Goal: Task Accomplishment & Management: Complete application form

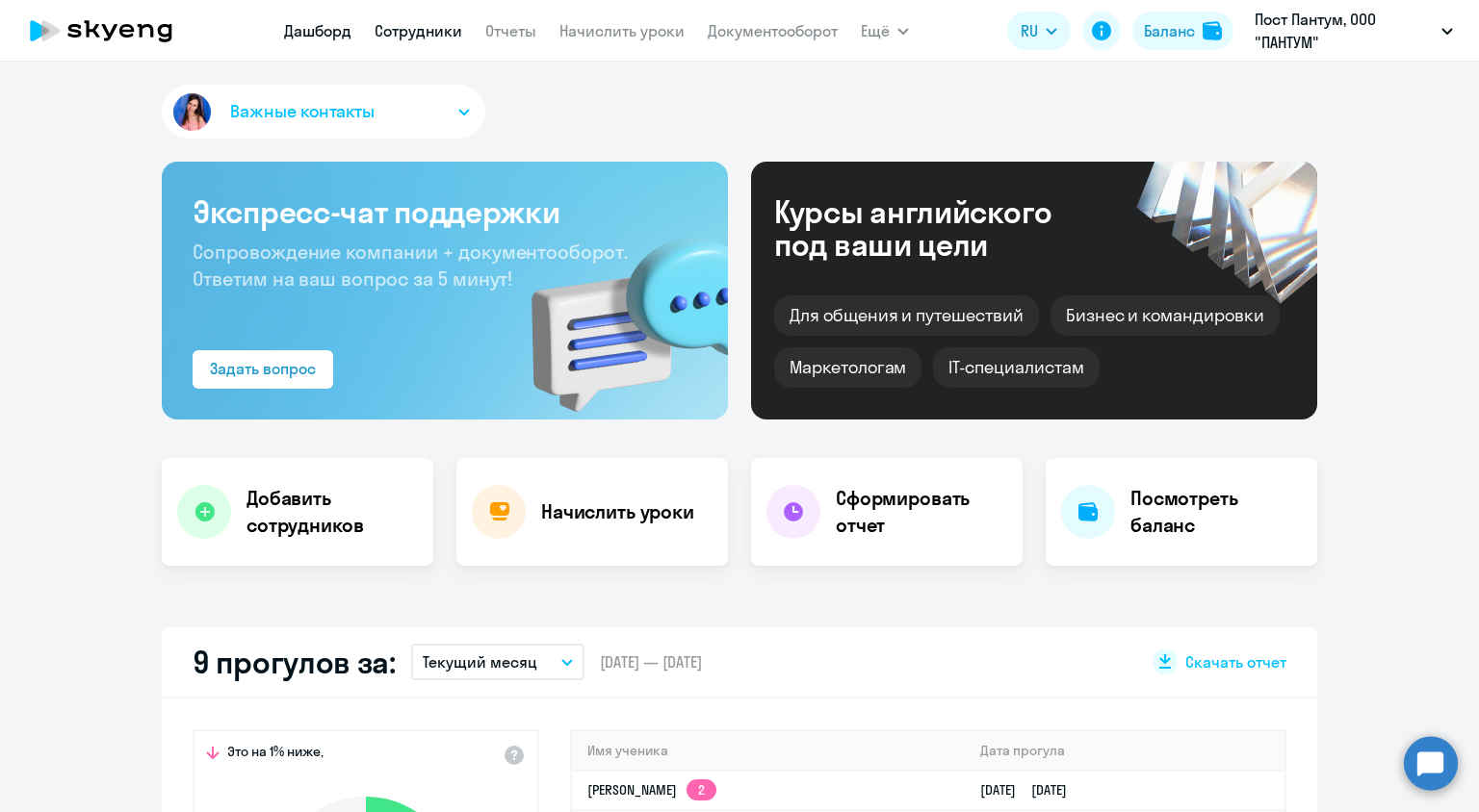
click at [425, 29] on link "Сотрудники" at bounding box center [419, 30] width 87 height 19
select select "30"
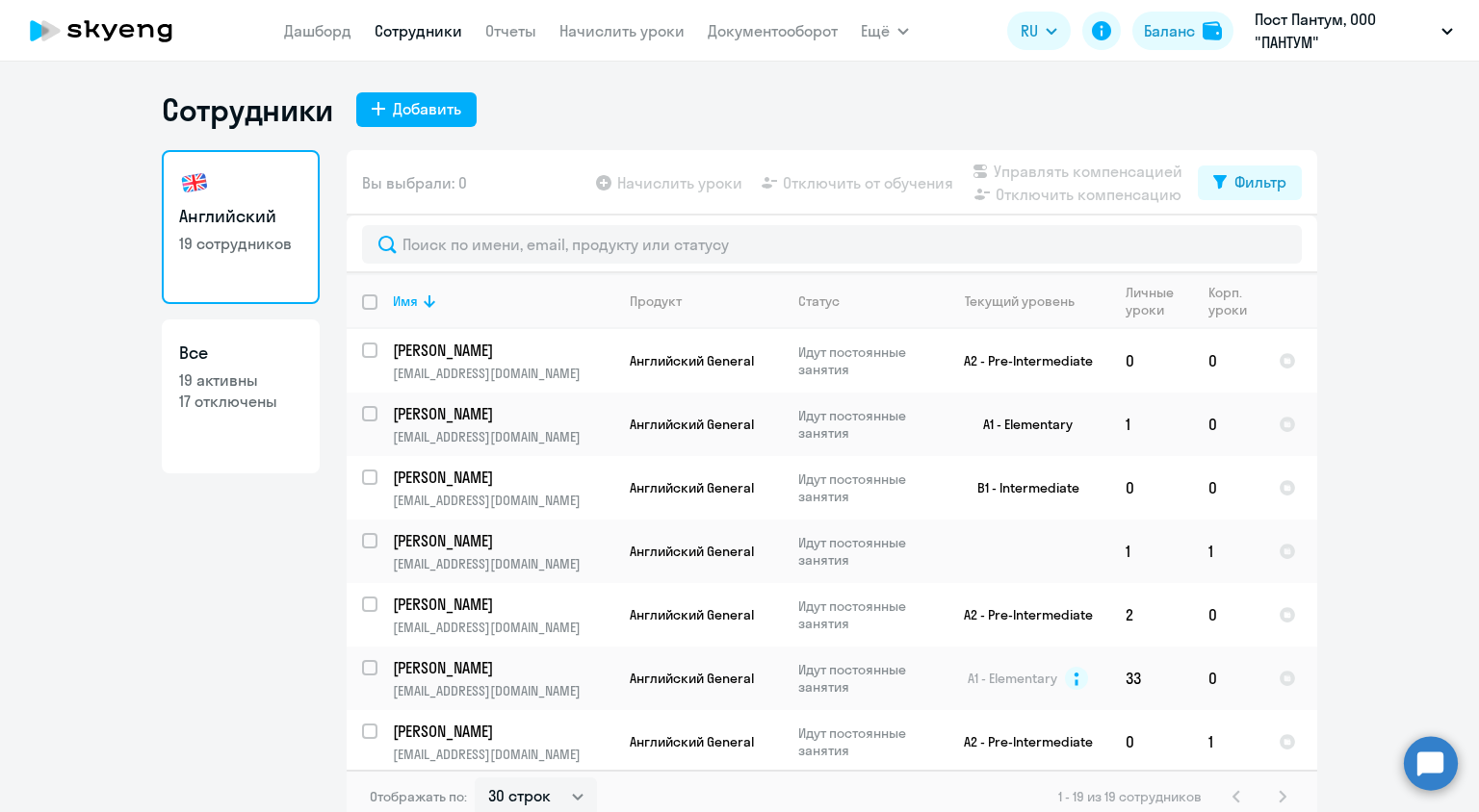
click at [234, 427] on link "Все 19 активны 17 отключены" at bounding box center [240, 396] width 158 height 154
select select "30"
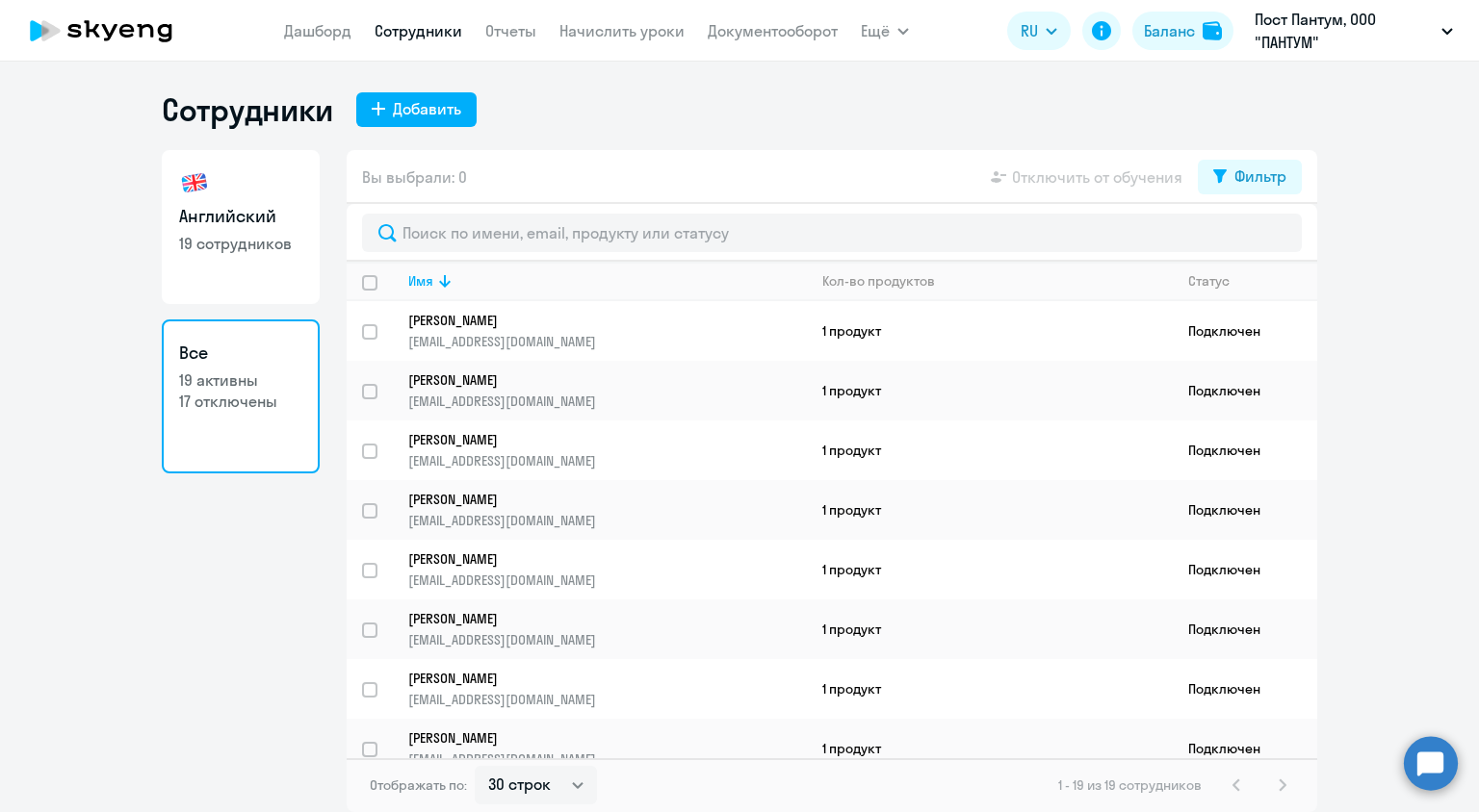
click at [301, 259] on link "Английский 19 сотрудников" at bounding box center [240, 226] width 158 height 154
select select "30"
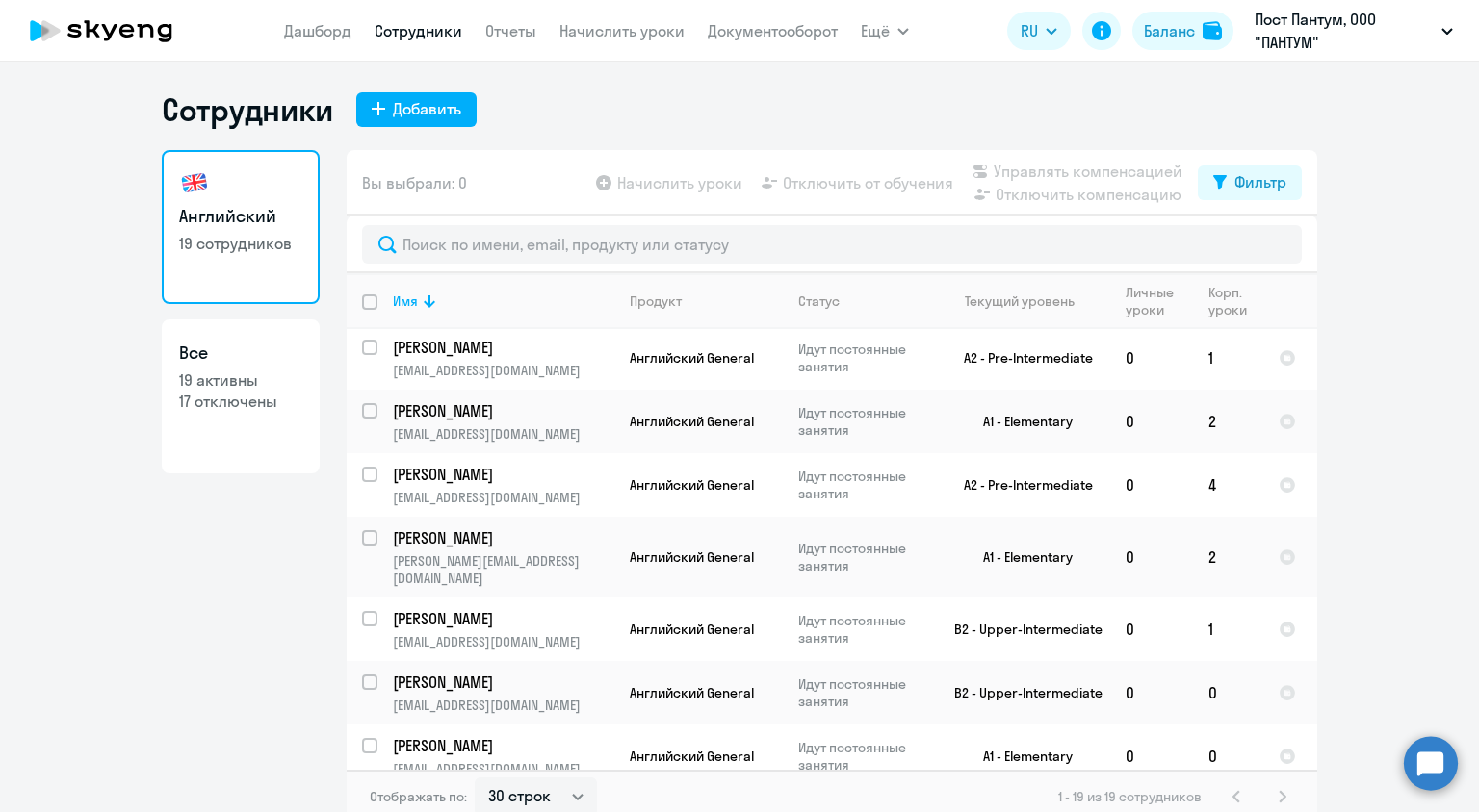
scroll to position [385, 0]
click at [443, 115] on div "Добавить" at bounding box center [427, 108] width 68 height 23
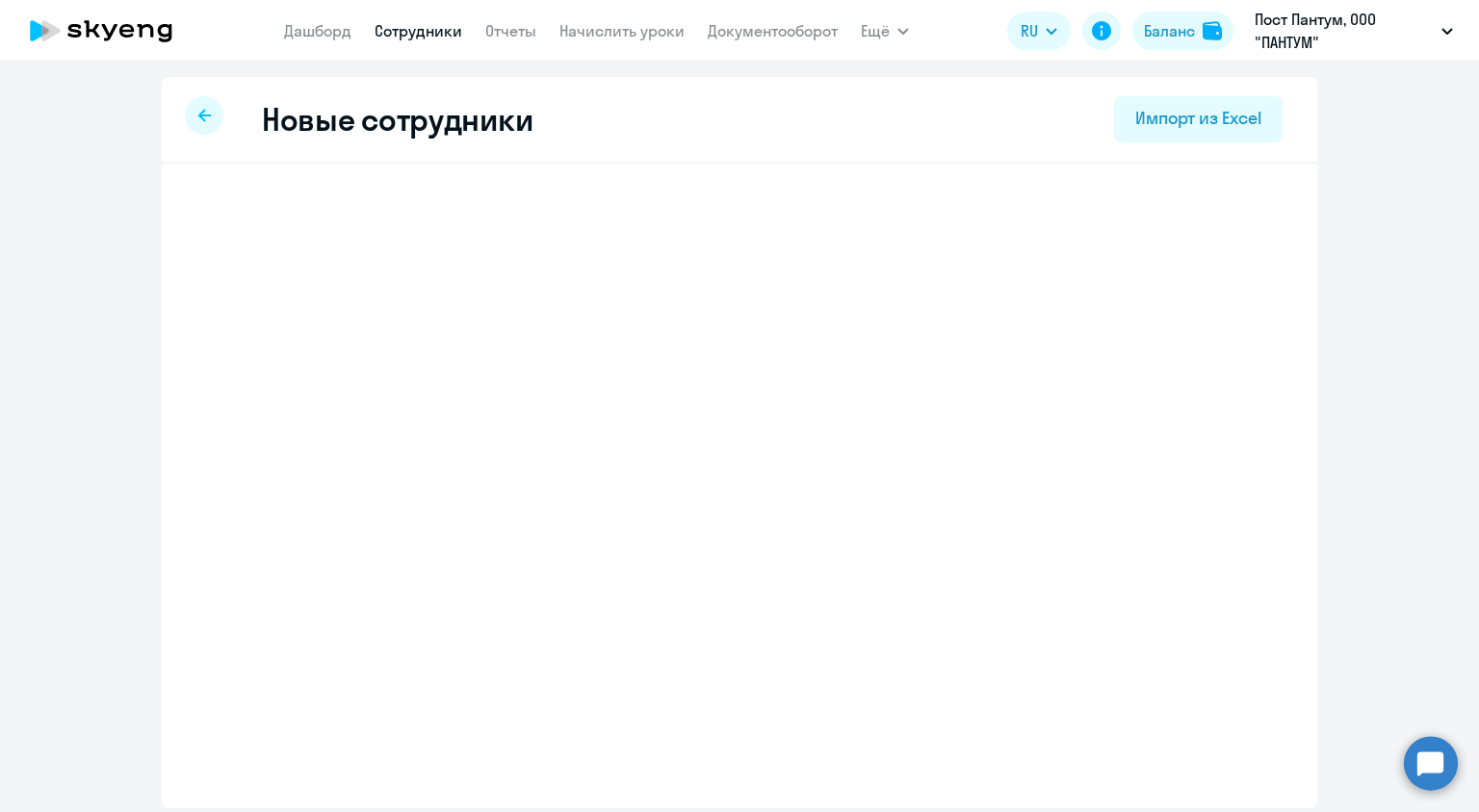
select select "english_adult_not_native_speaker"
select select "3"
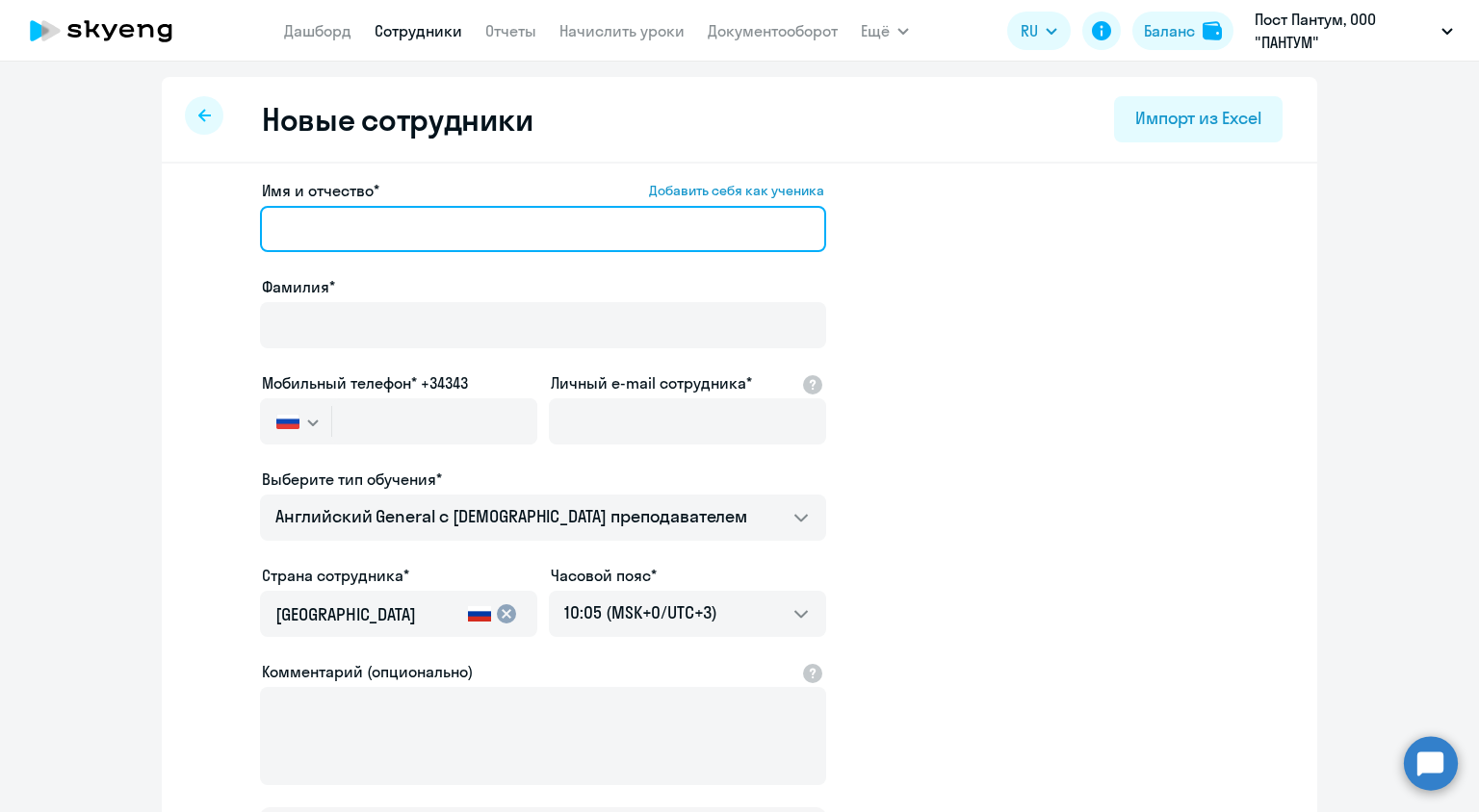
click at [393, 219] on input "Имя и отчество* Добавить себя как ученика" at bounding box center [543, 229] width 566 height 47
type input "ч"
click at [402, 222] on input "Имя и отчество* Добавить себя как ученика" at bounding box center [543, 229] width 566 height 47
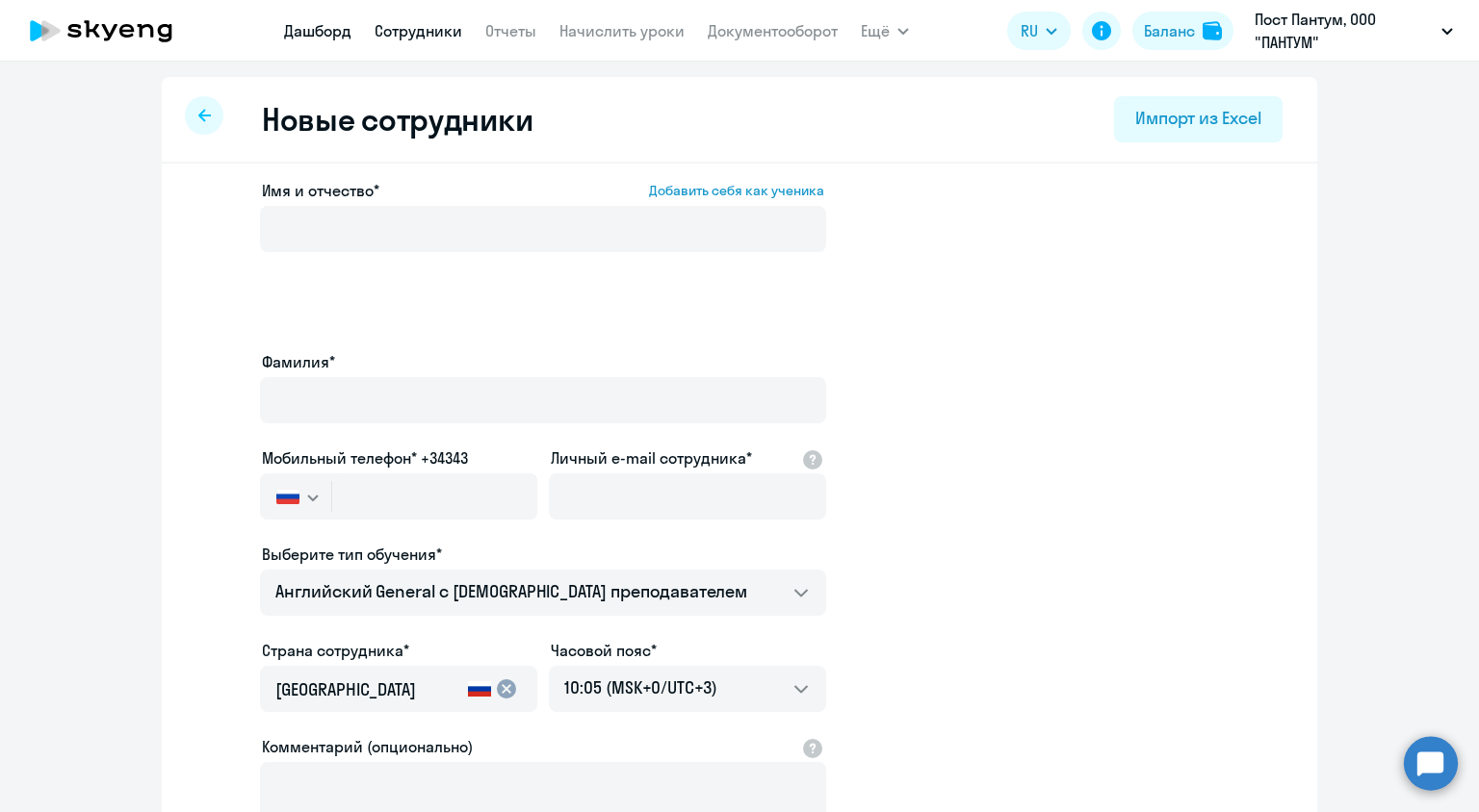
click at [343, 33] on link "Дашборд" at bounding box center [317, 30] width 67 height 19
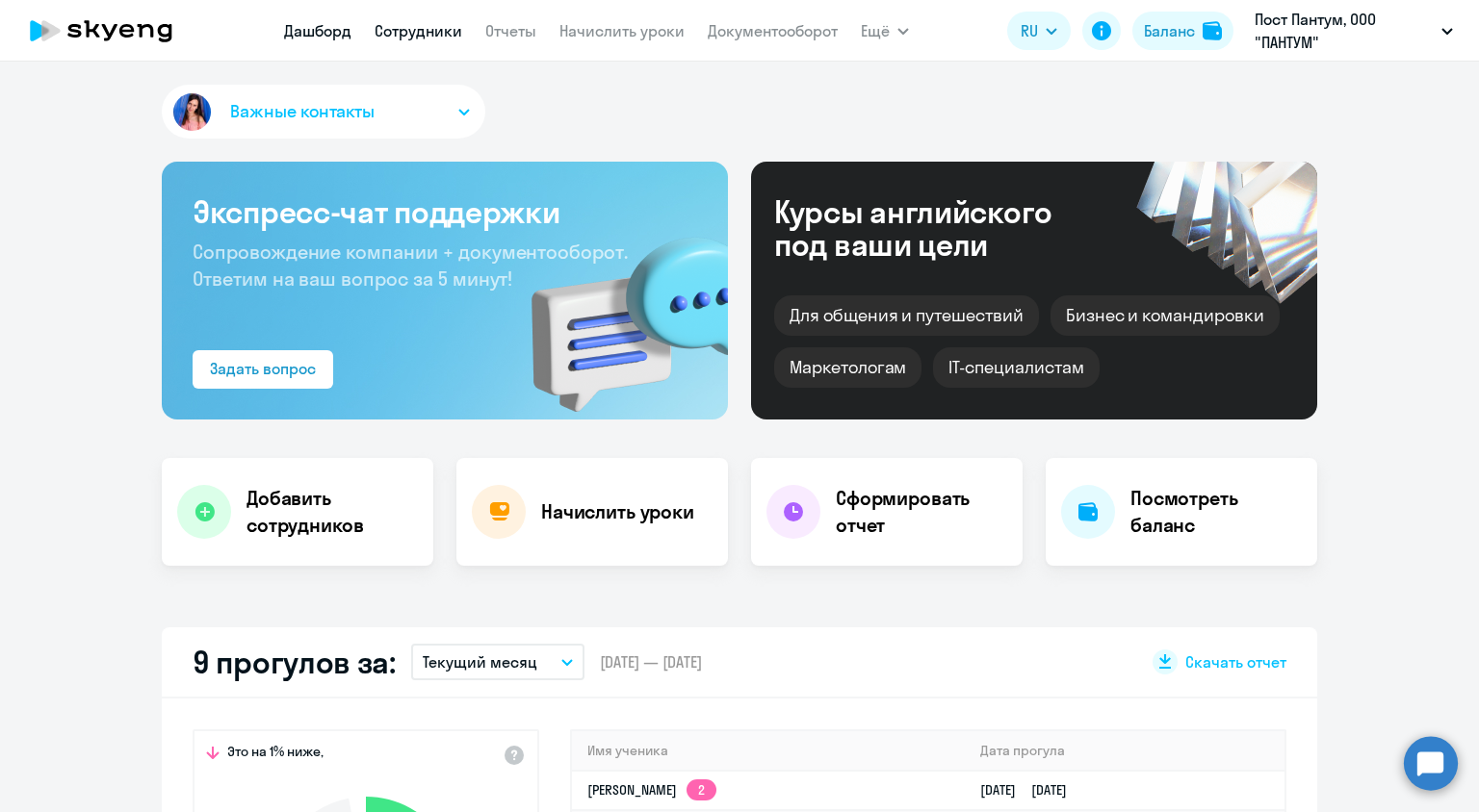
click at [420, 22] on link "Сотрудники" at bounding box center [419, 30] width 87 height 19
select select "30"
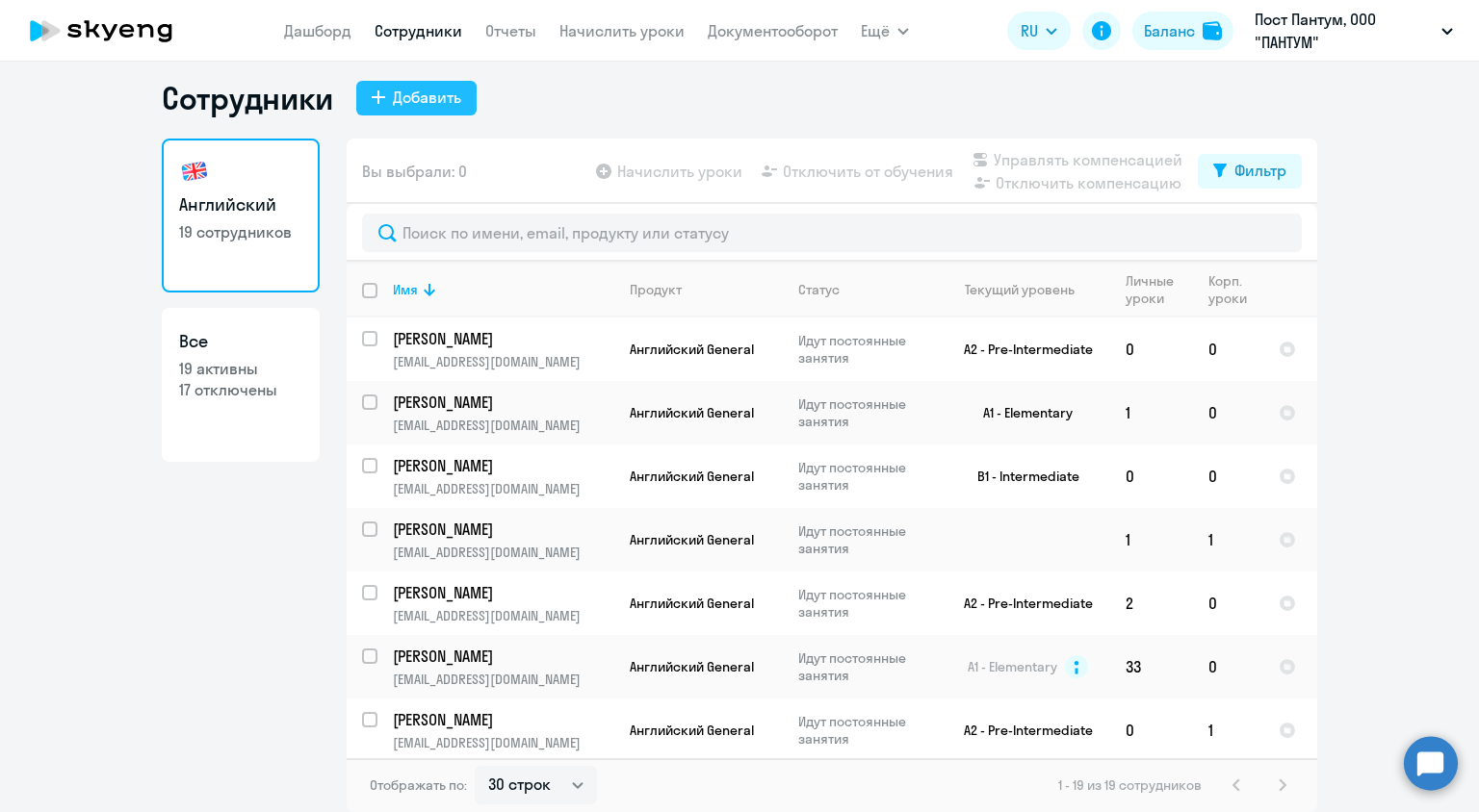
click at [424, 98] on div "Добавить" at bounding box center [427, 96] width 68 height 23
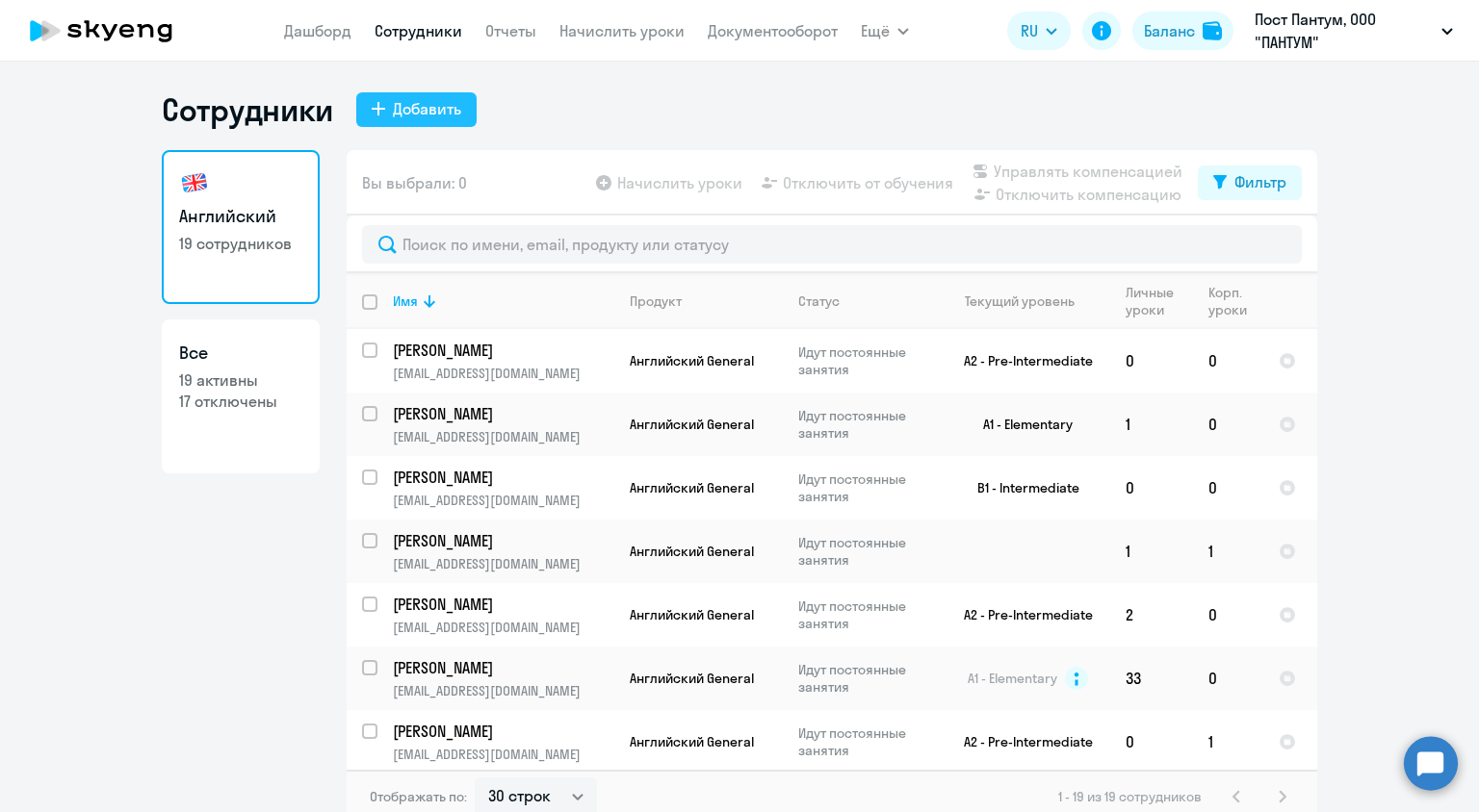
select select "english_adult_not_native_speaker"
select select "3"
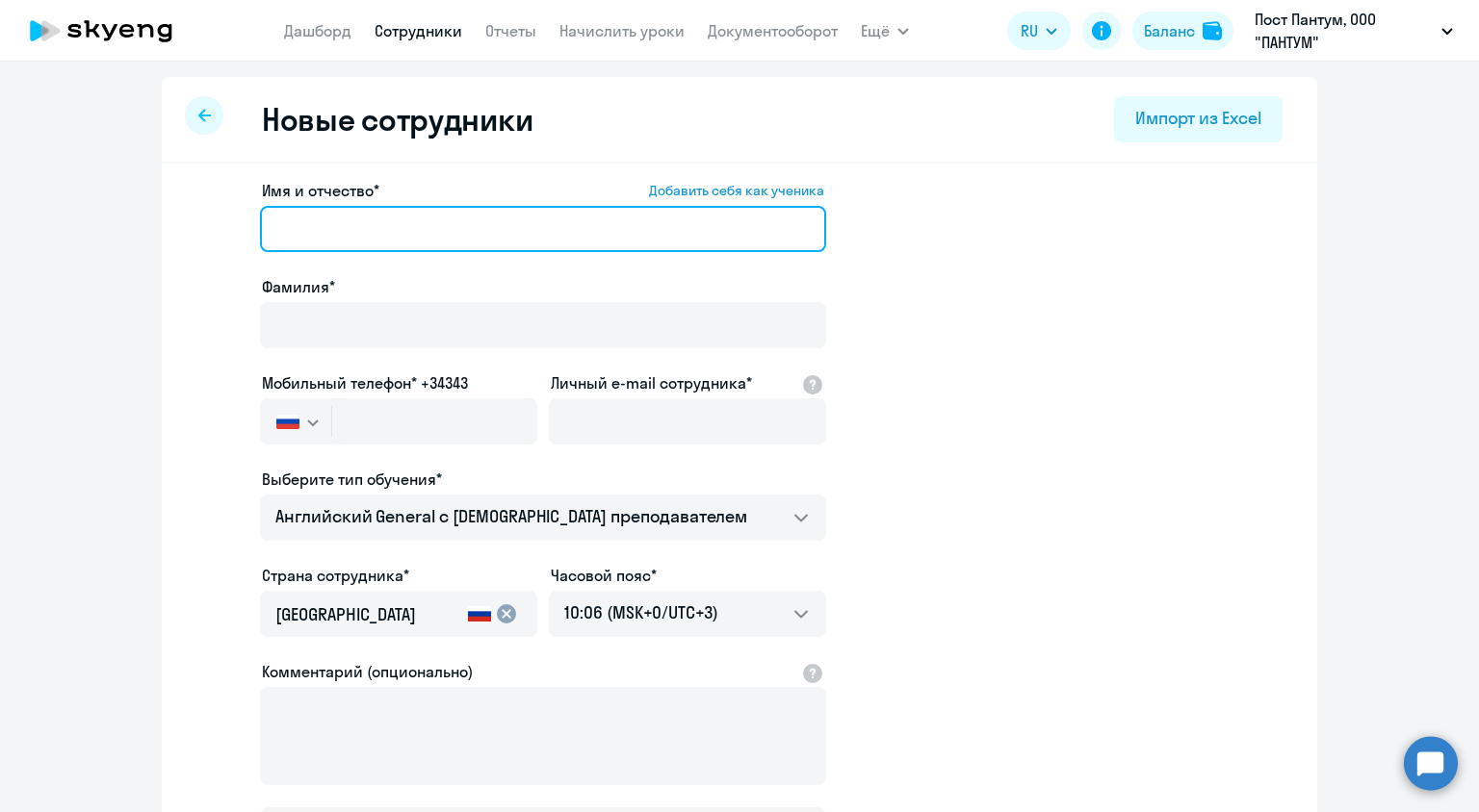
click at [459, 233] on input "Имя и отчество* Добавить себя как ученика" at bounding box center [543, 229] width 566 height 47
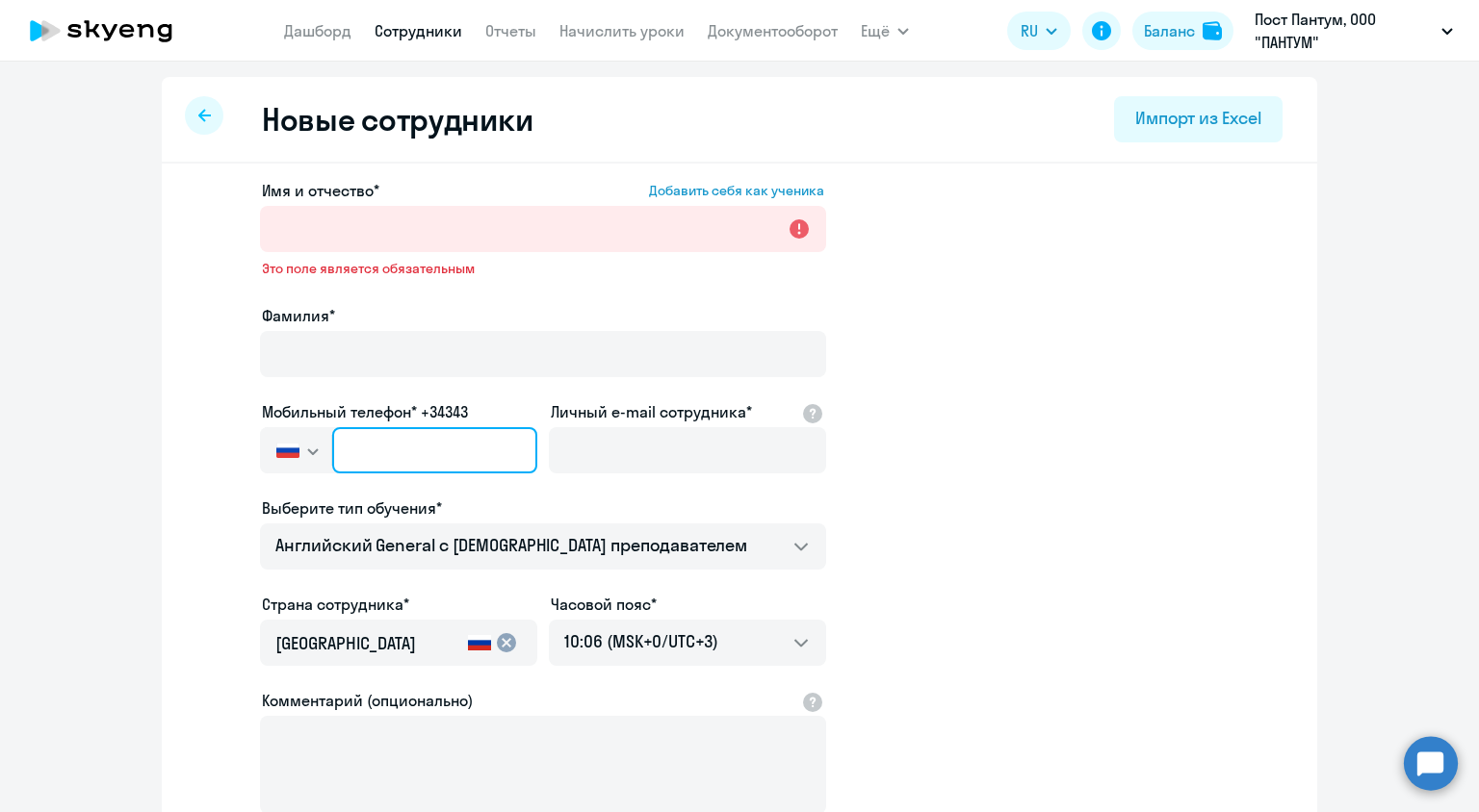
click at [355, 453] on input "text" at bounding box center [434, 450] width 205 height 47
type input "[PHONE_NUMBER]"
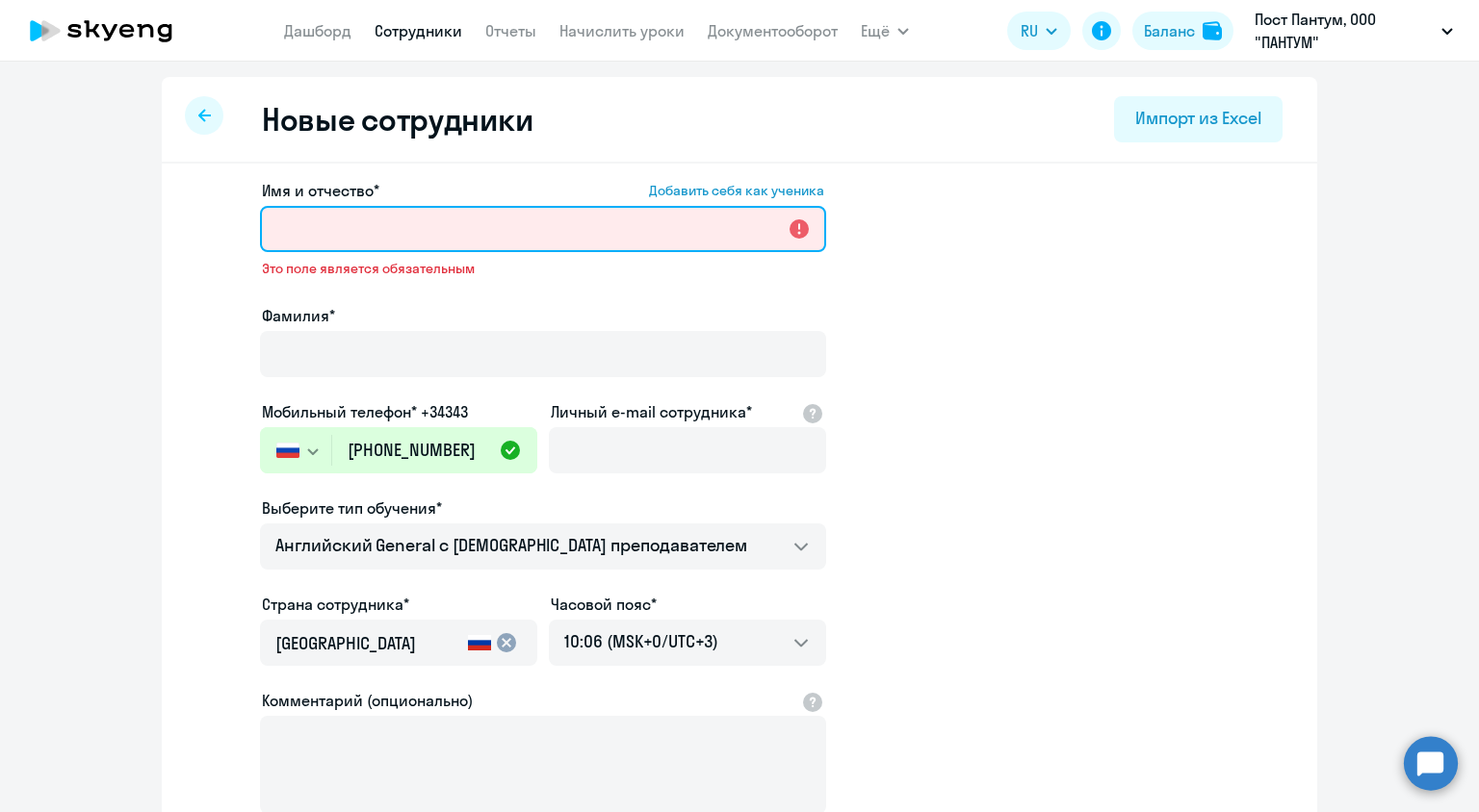
click at [390, 243] on input "Имя и отчество* Добавить себя как ученика" at bounding box center [543, 229] width 566 height 47
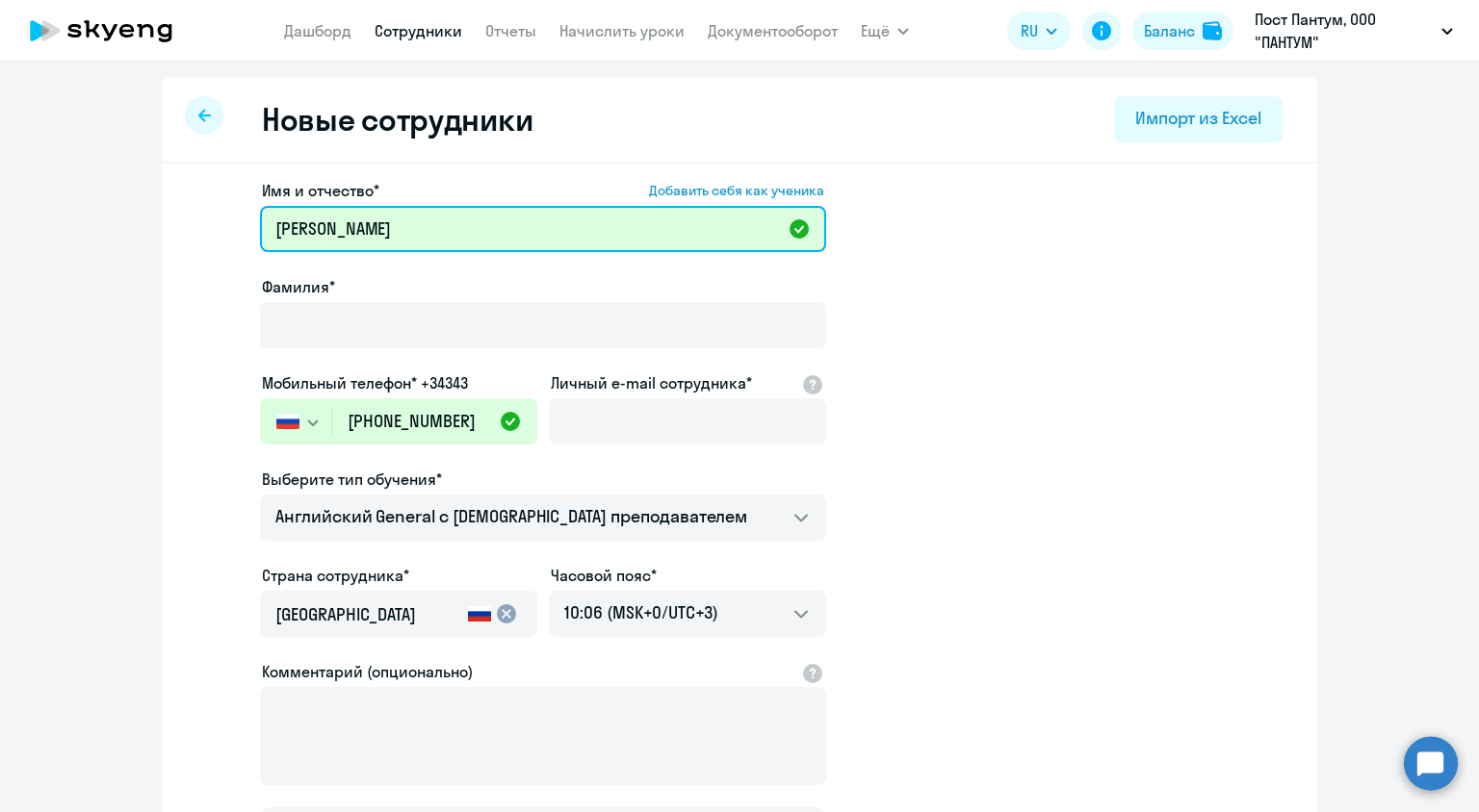
drag, startPoint x: 354, startPoint y: 227, endPoint x: 150, endPoint y: 199, distance: 205.9
click at [150, 199] on ng-component "Новые сотрудники Импорт из Excel Имя и отчество* Добавить себя как ученика [PER…" at bounding box center [739, 543] width 1479 height 933
type input "Чулпан"
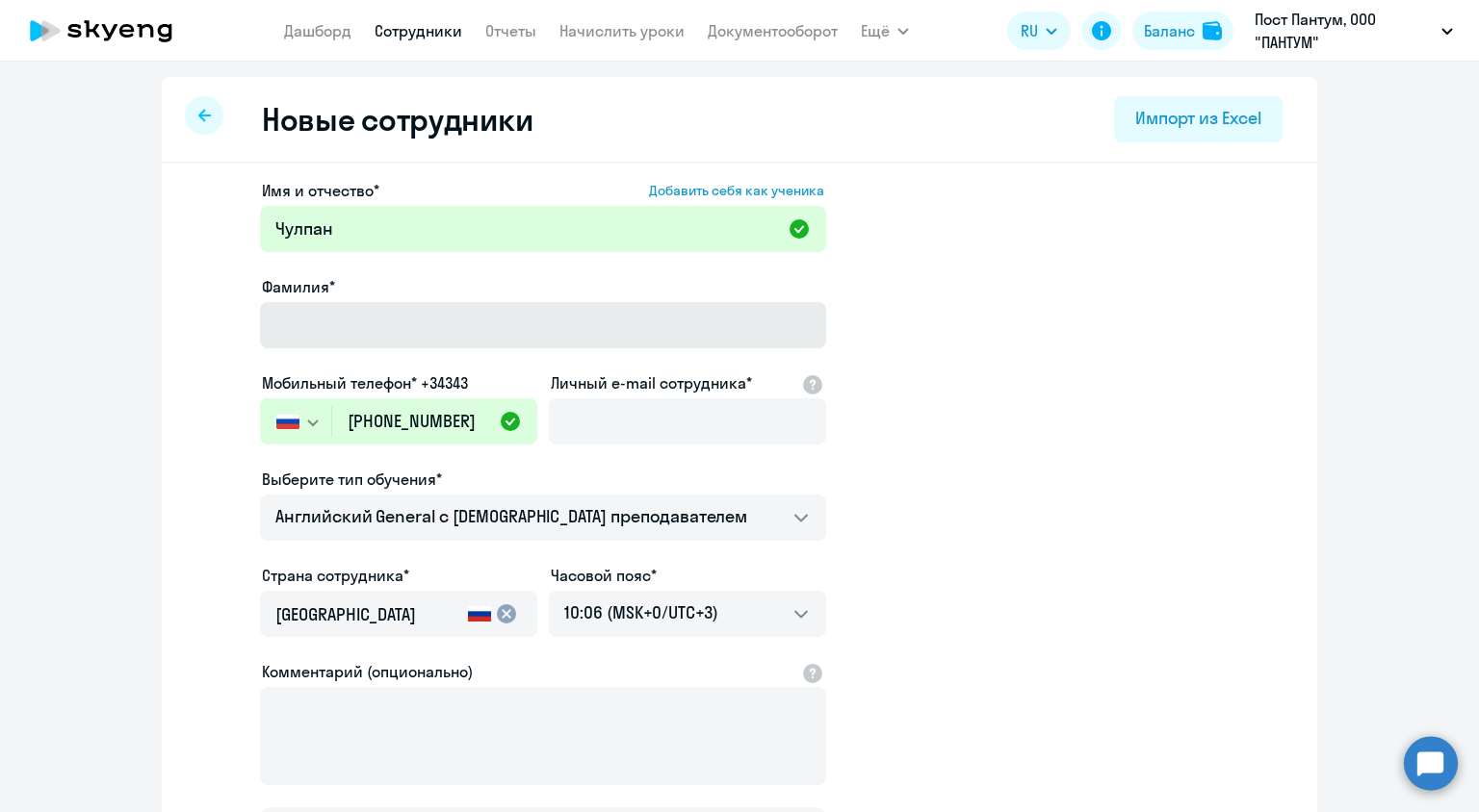
drag, startPoint x: 279, startPoint y: 297, endPoint x: 290, endPoint y: 305, distance: 13.6
click at [281, 300] on div "Фамилия*" at bounding box center [543, 316] width 566 height 81
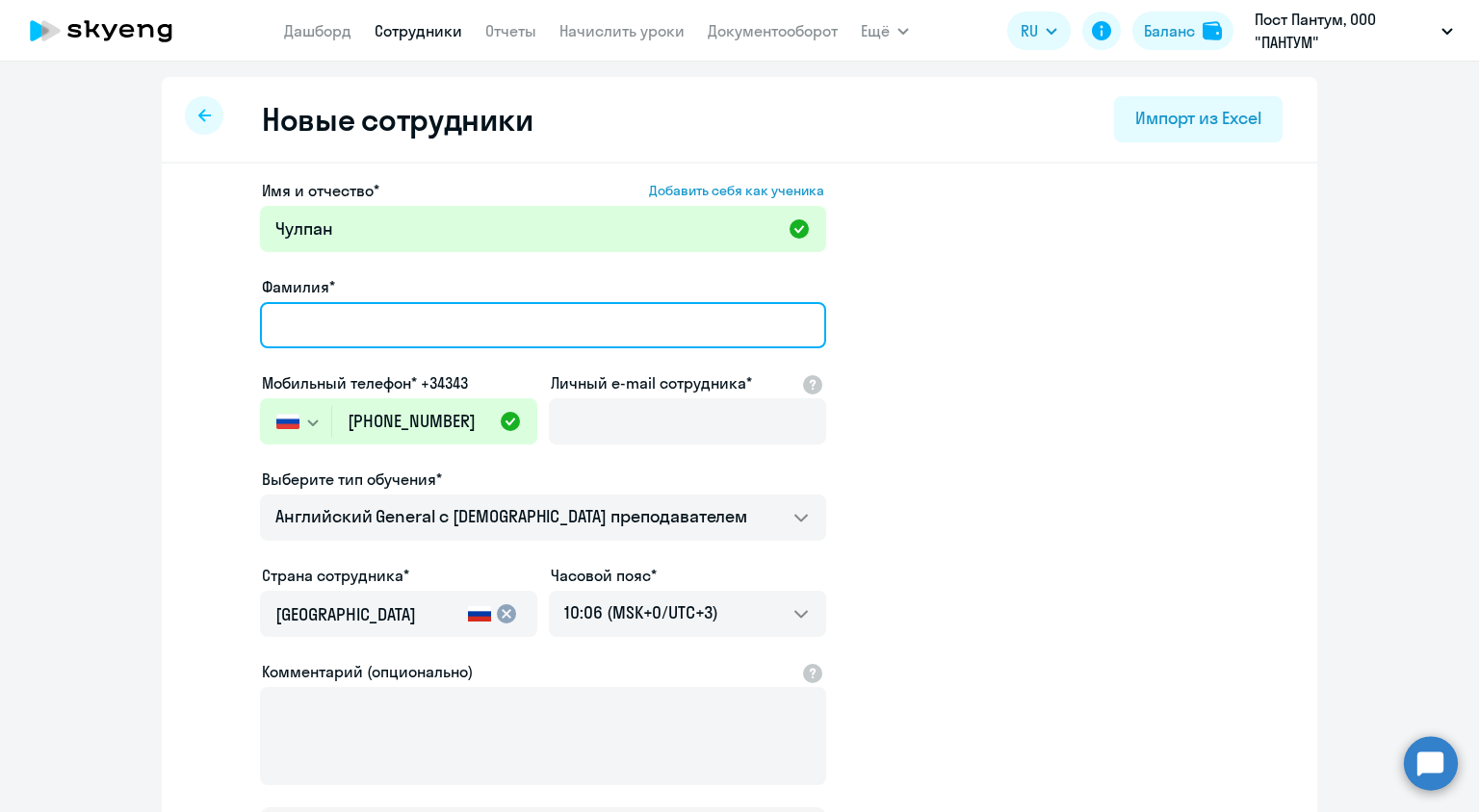
click at [312, 328] on input "Фамилия*" at bounding box center [543, 325] width 566 height 47
paste input "[PERSON_NAME]"
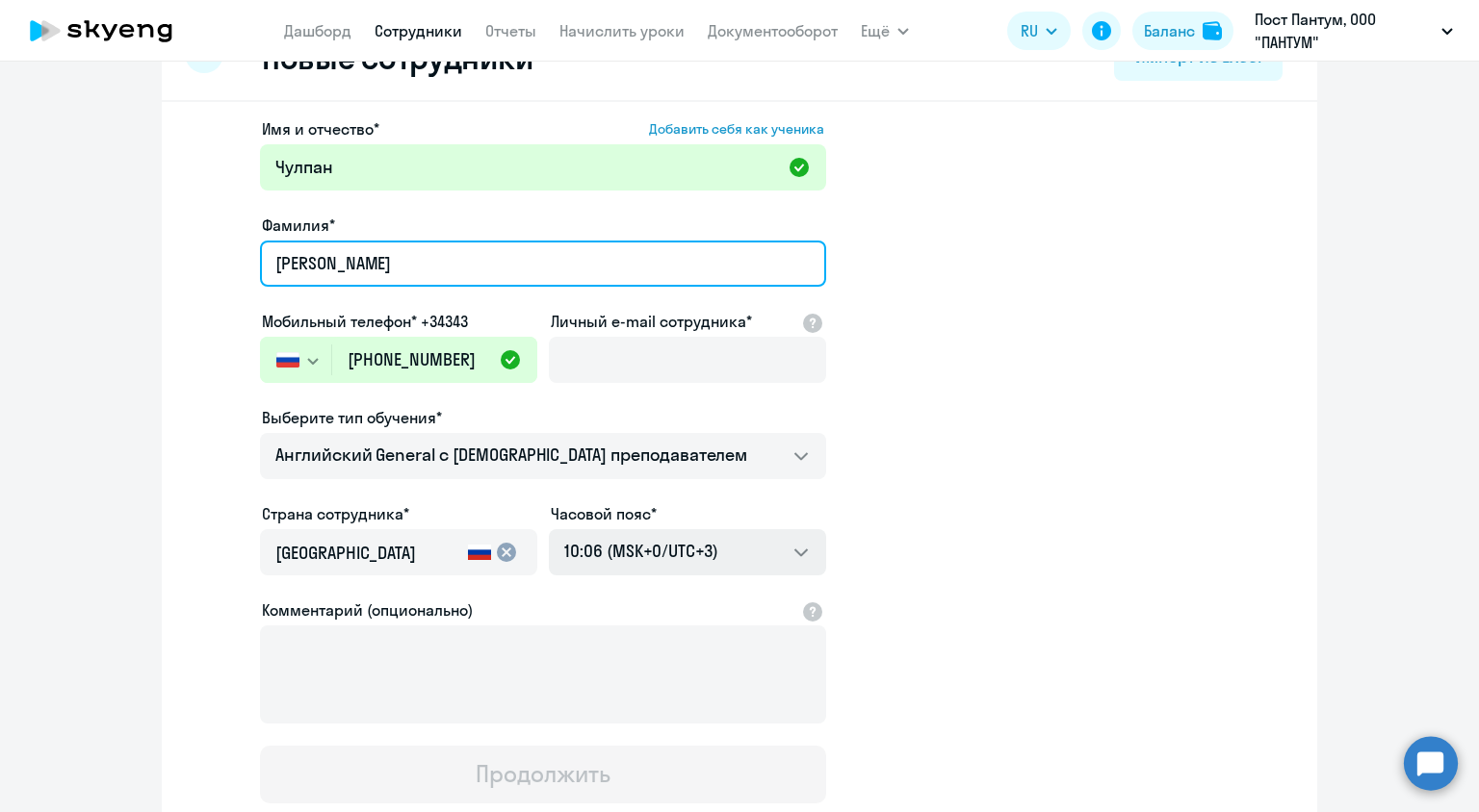
scroll to position [194, 0]
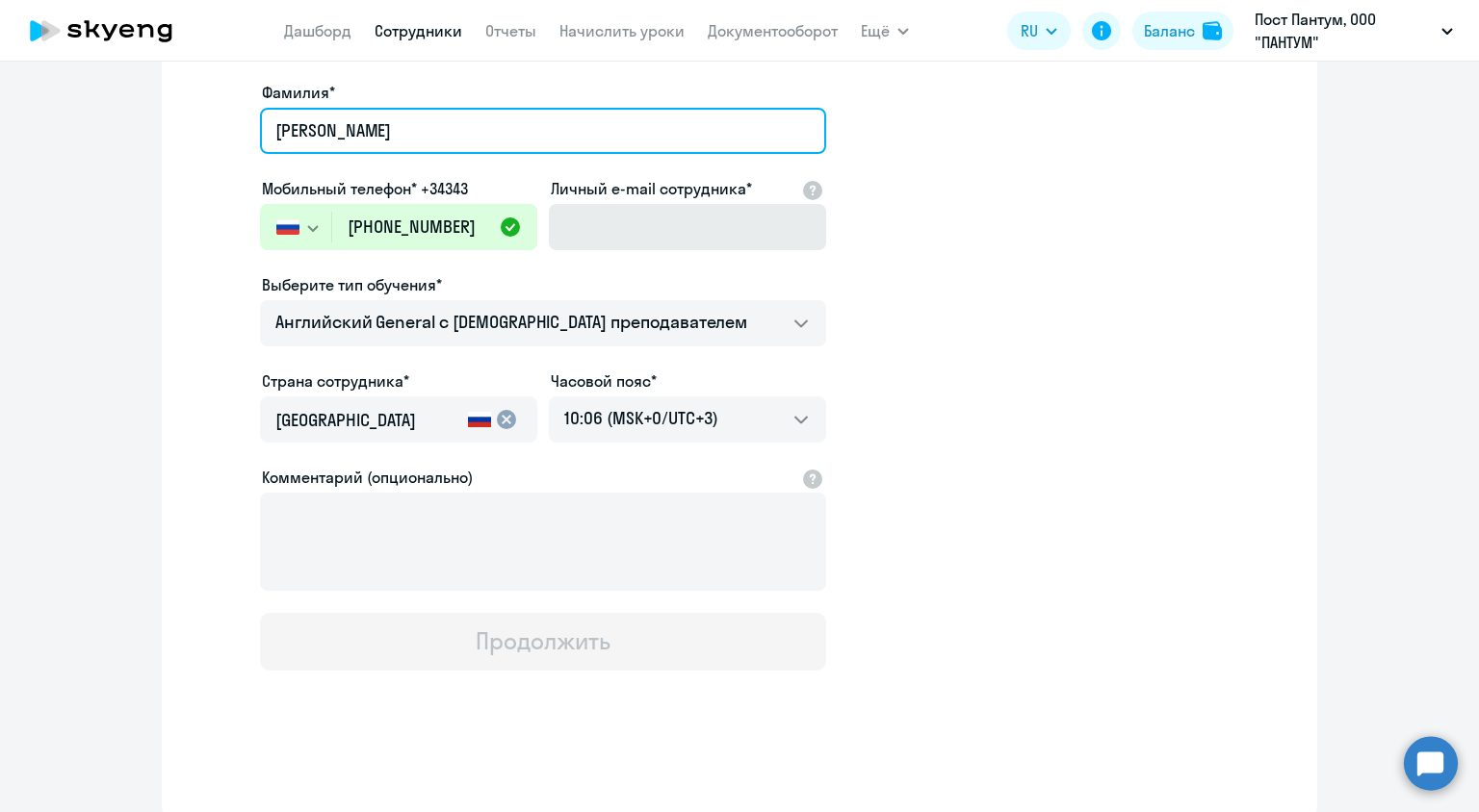
type input "[PERSON_NAME]"
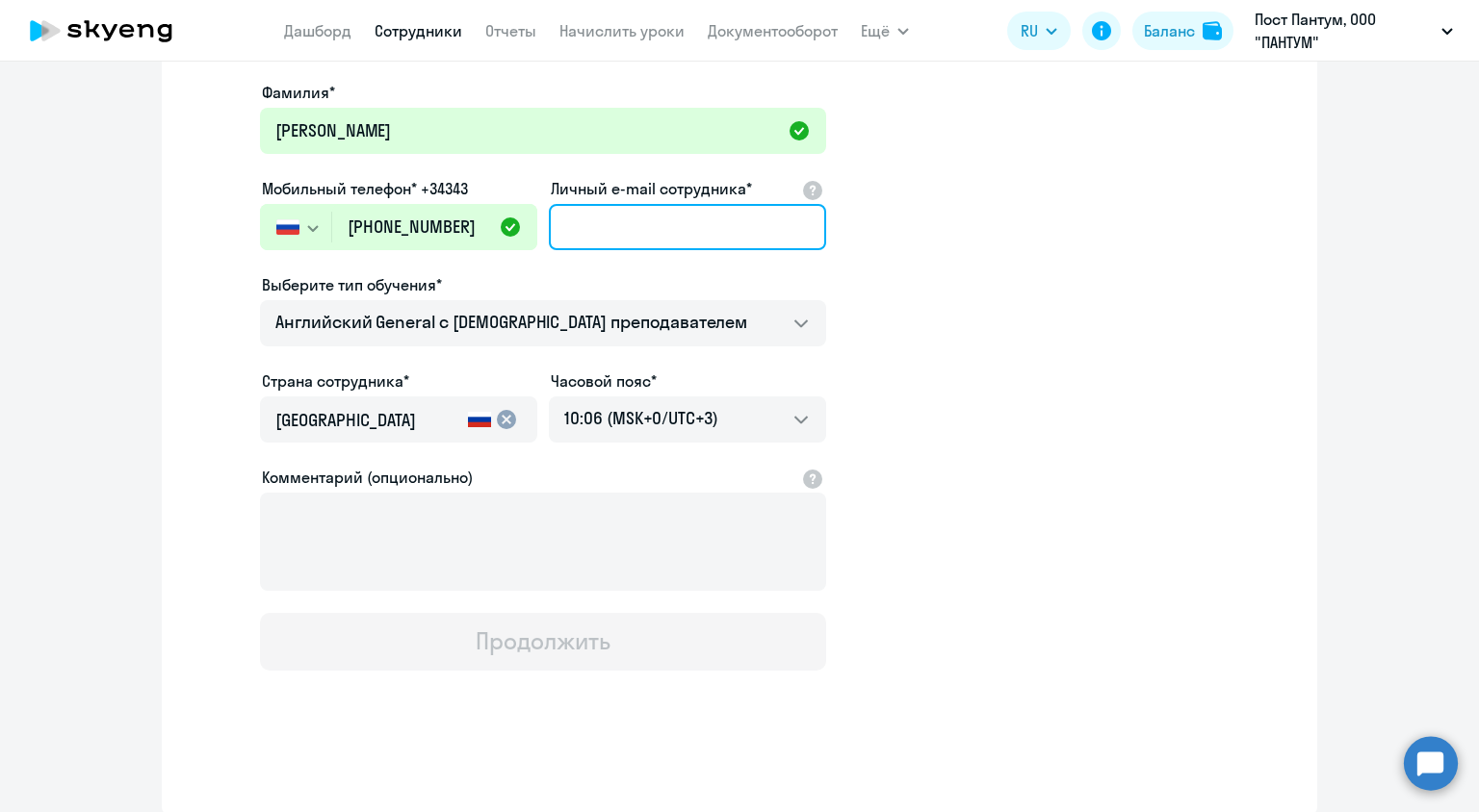
click at [659, 224] on input "Личный e-mail сотрудника*" at bounding box center [687, 227] width 278 height 47
type input "с"
type input "[EMAIL_ADDRESS][DOMAIN_NAME]"
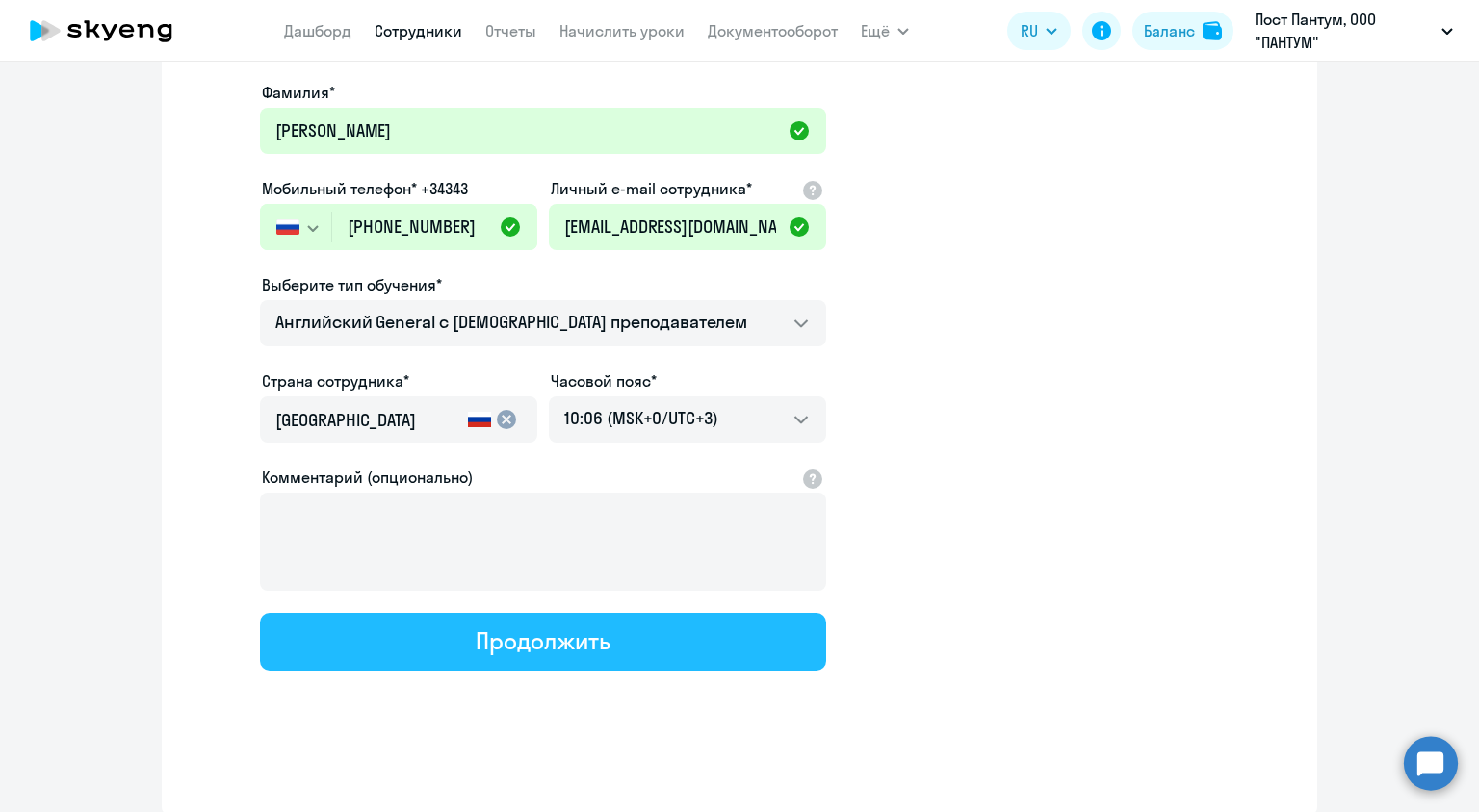
click at [624, 645] on button "Продолжить" at bounding box center [543, 641] width 566 height 58
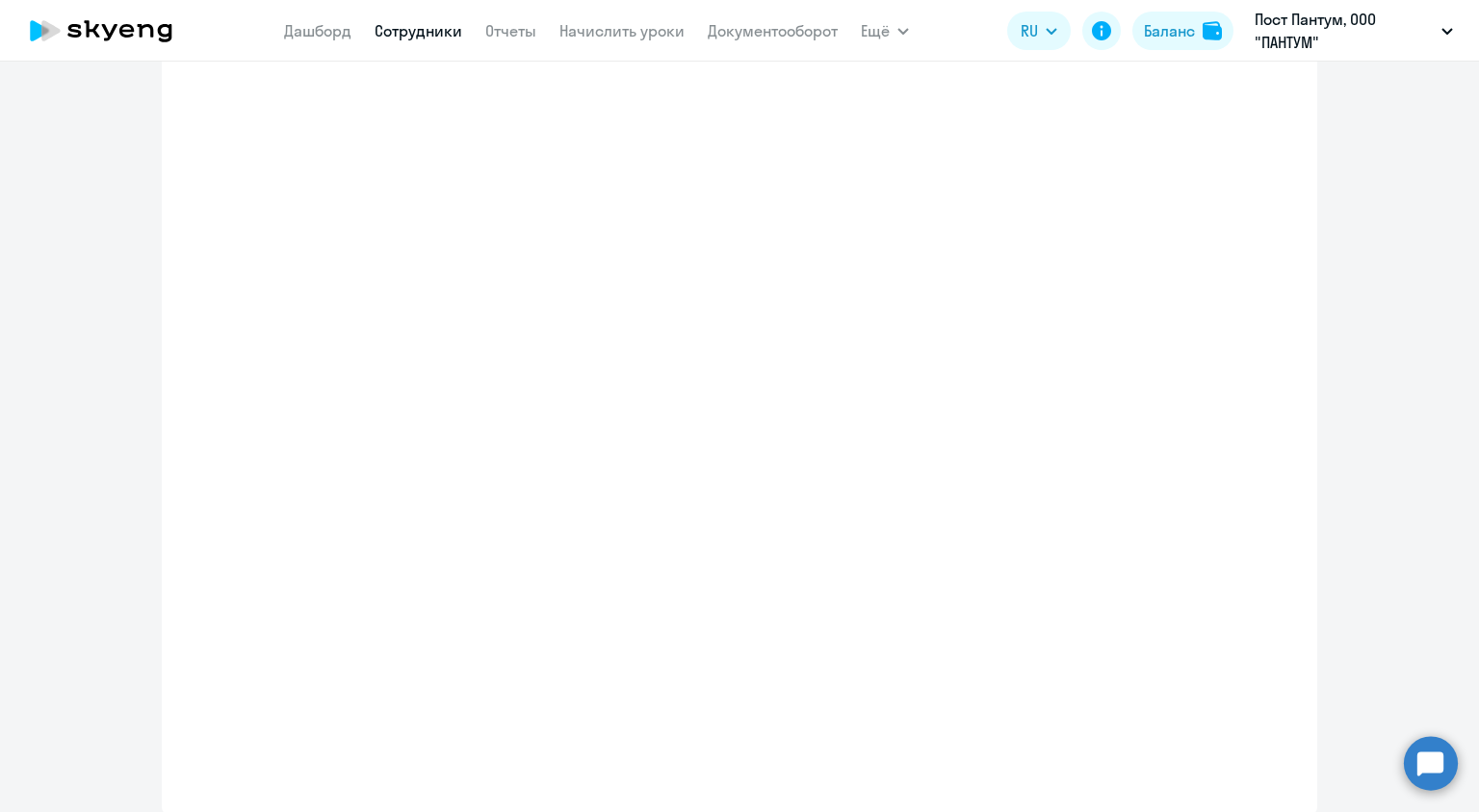
select select "english_adult_not_native_speaker"
select select "3"
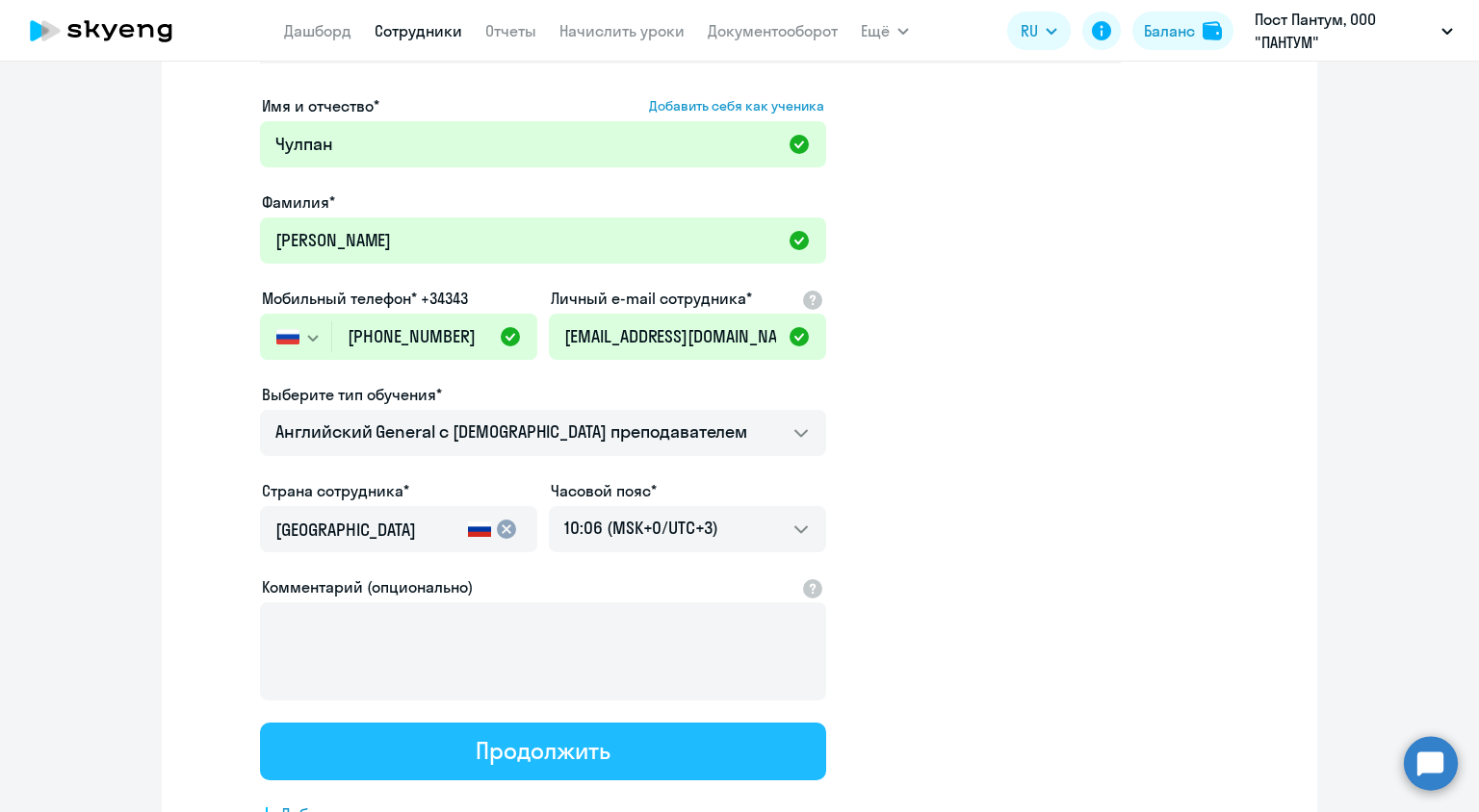
scroll to position [0, 0]
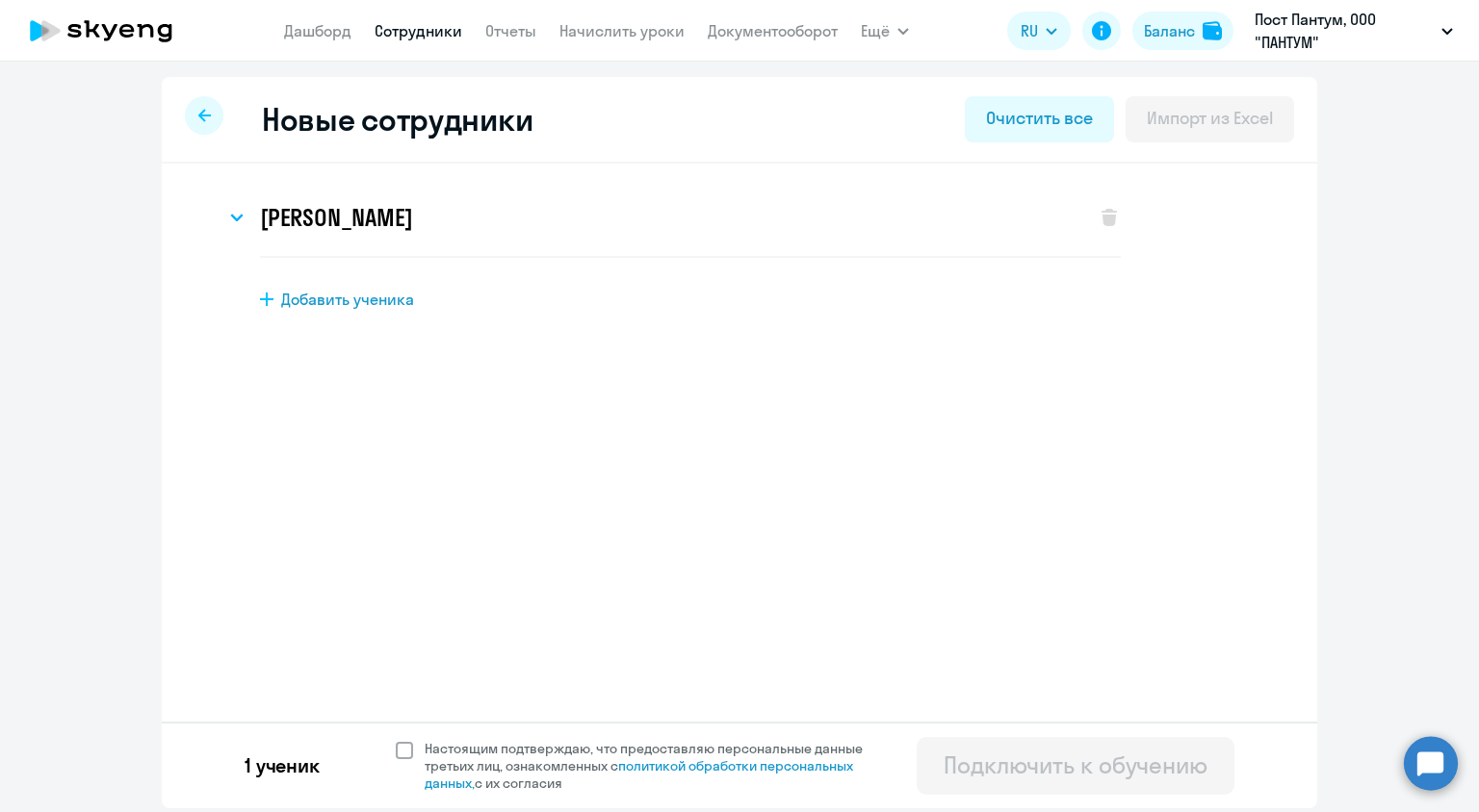
click at [396, 757] on span at bounding box center [404, 750] width 17 height 17
click at [396, 740] on input "Настоящим подтверждаю, что предоставляю персональные данные третьих лиц, ознако…" at bounding box center [395, 740] width 1 height 1
checkbox input "true"
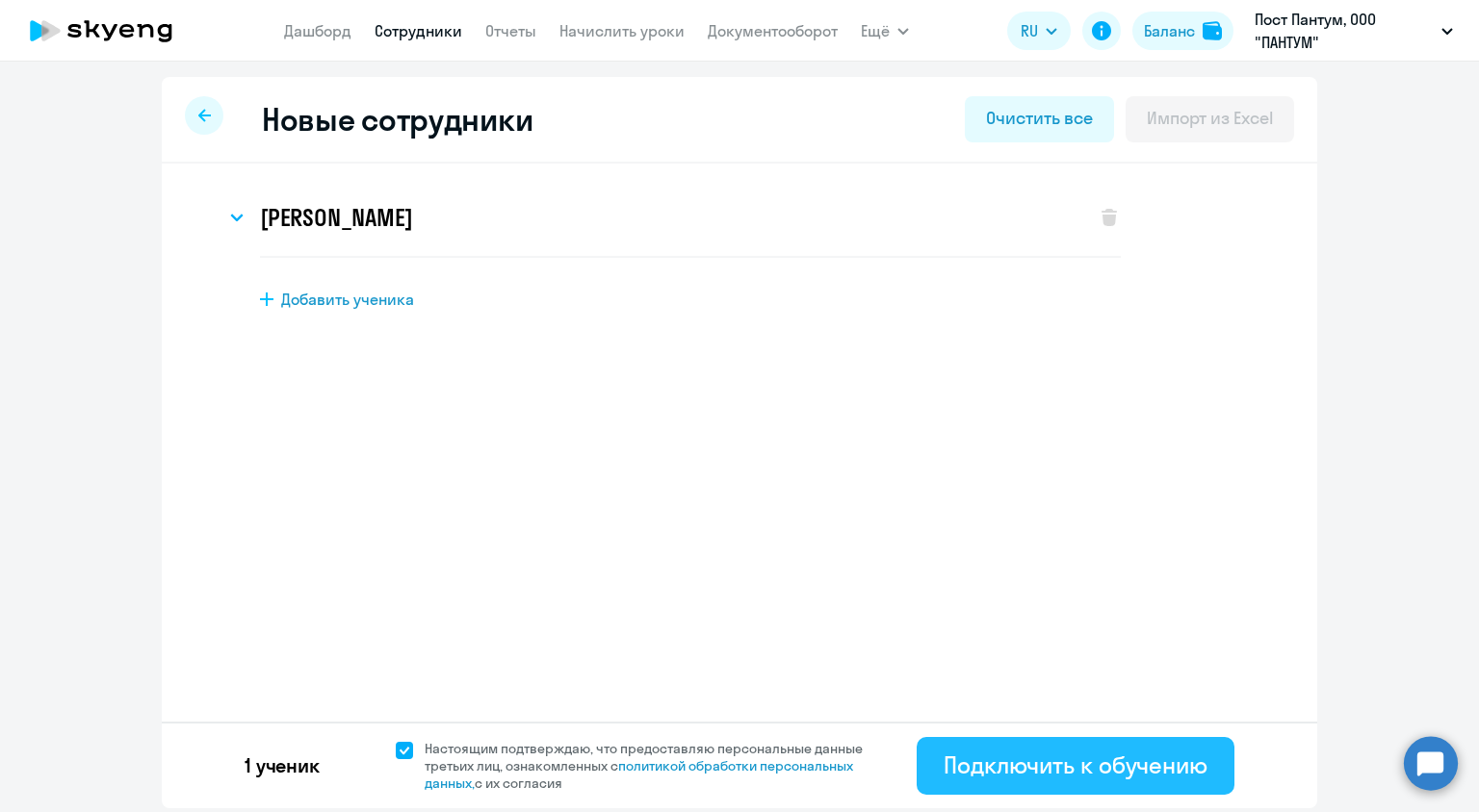
click at [1136, 768] on div "Подключить к обучению" at bounding box center [1075, 764] width 264 height 31
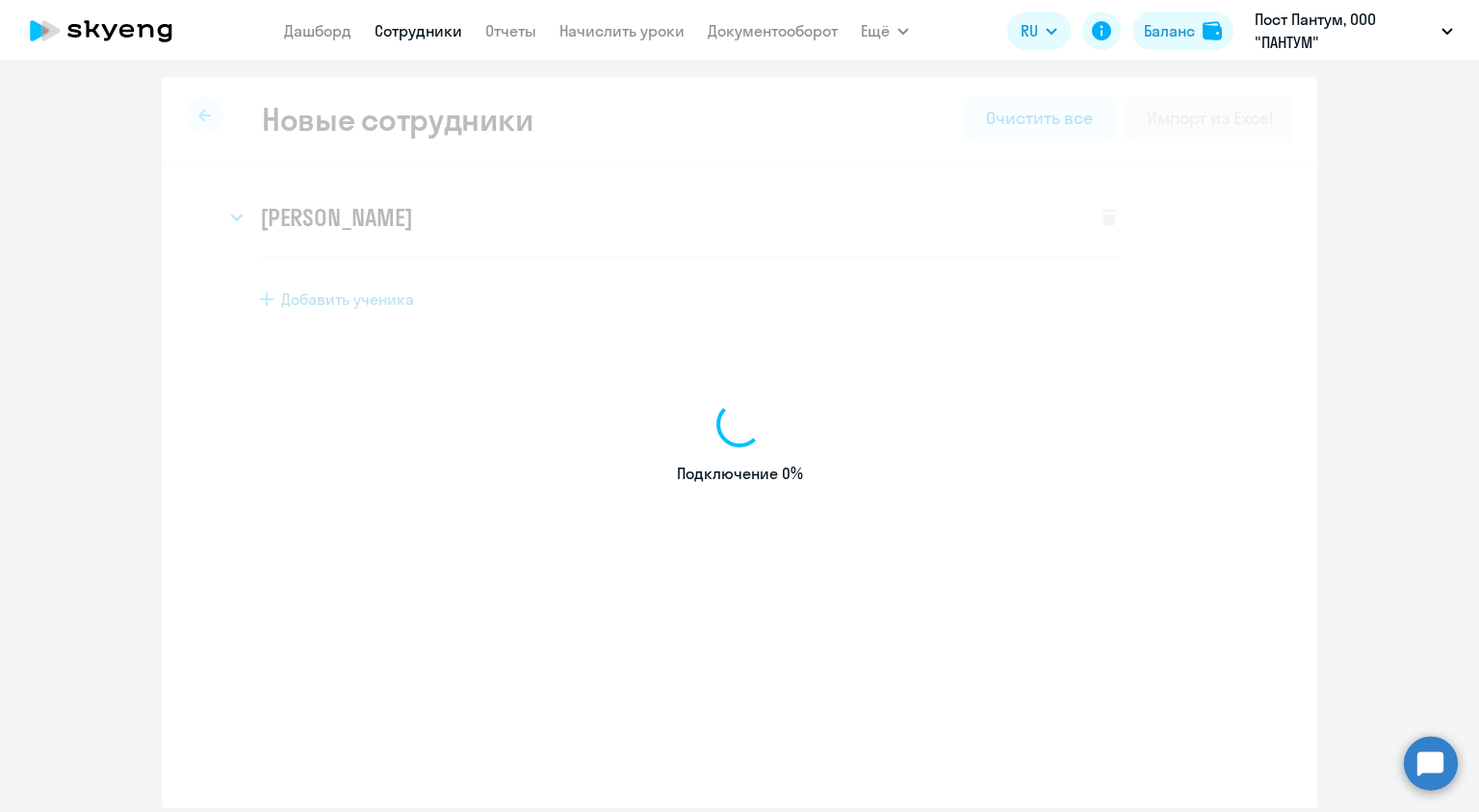
select select "english_adult_not_native_speaker"
select select "3"
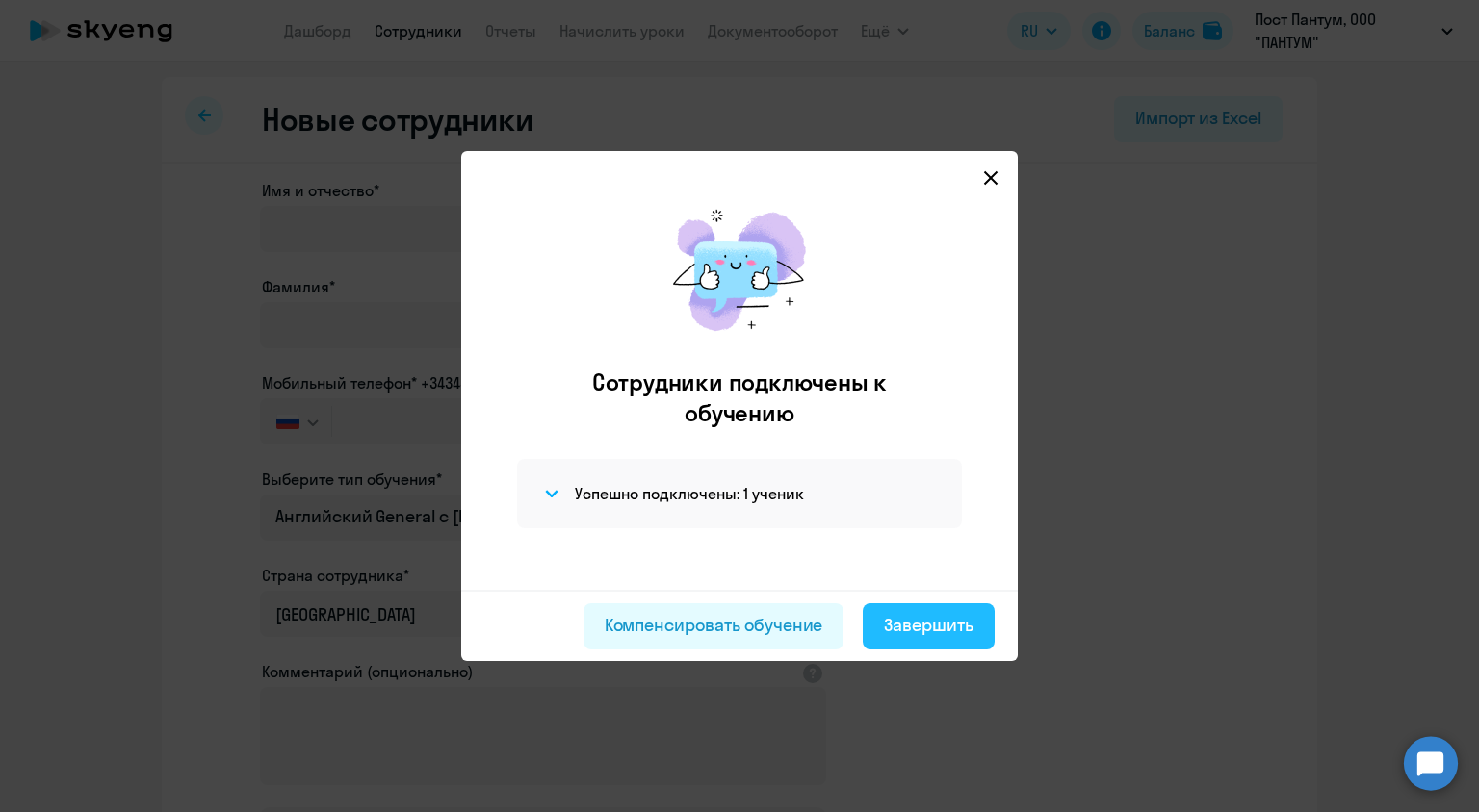
click at [924, 628] on div "Завершить" at bounding box center [928, 625] width 89 height 25
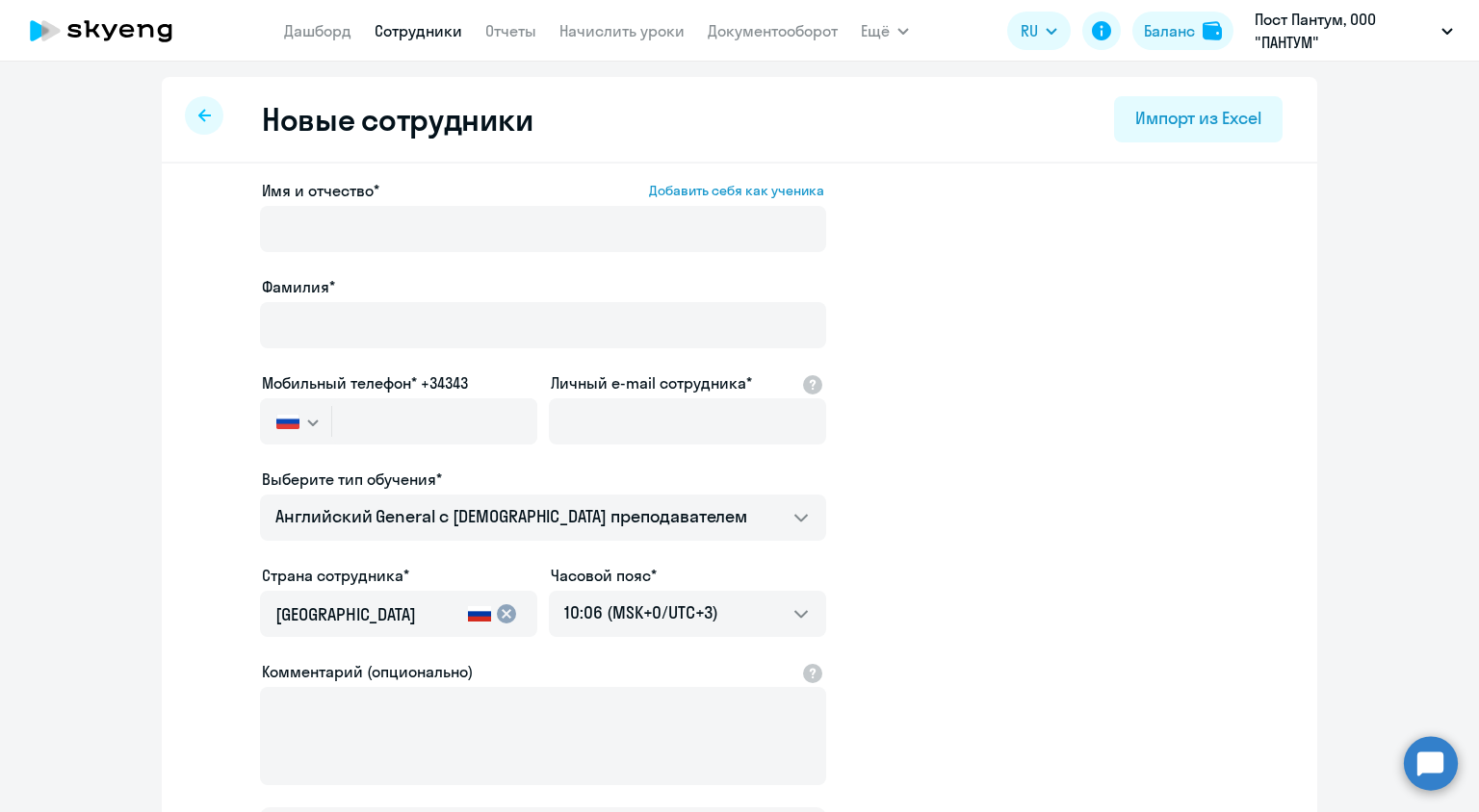
select select "30"
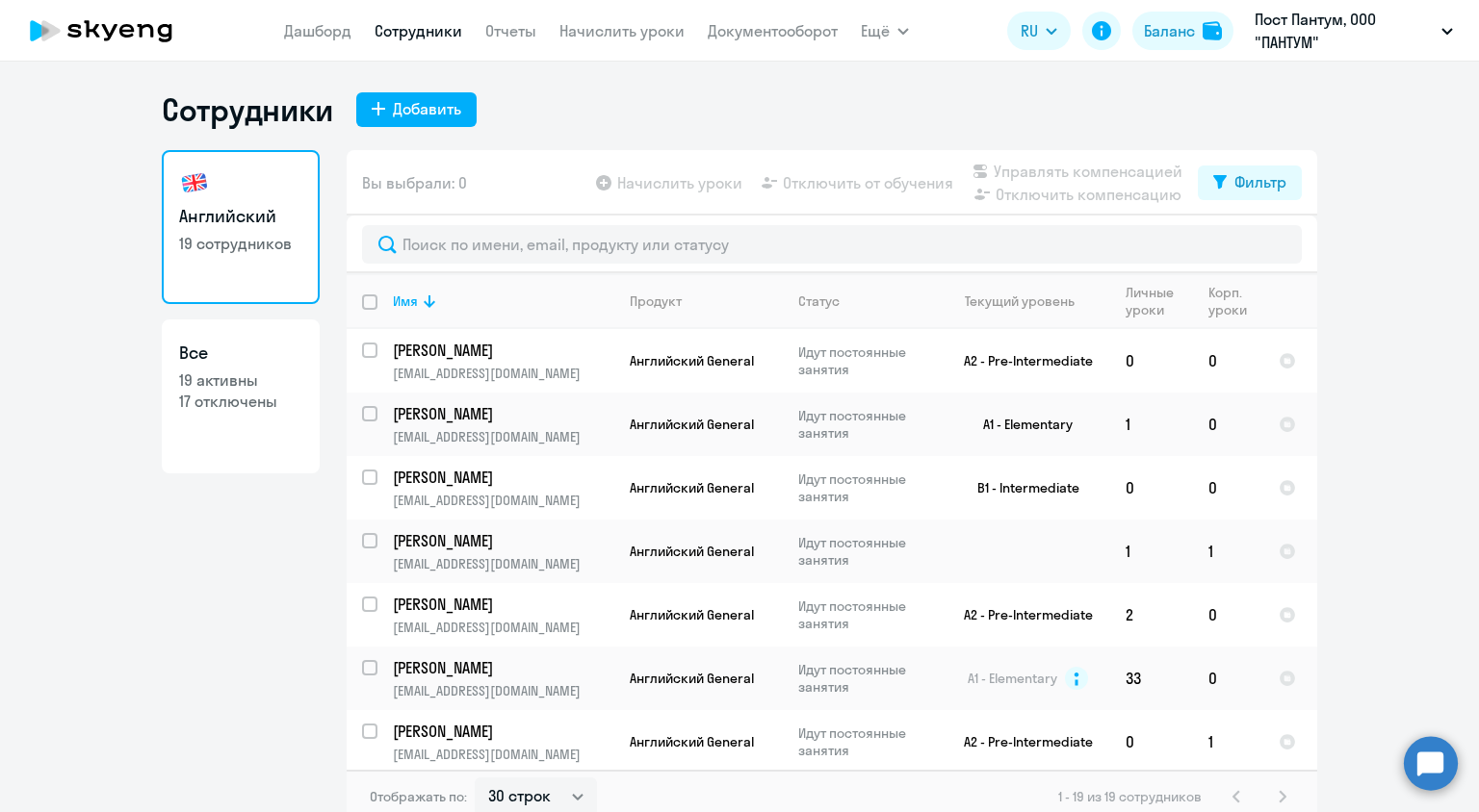
click at [418, 36] on link "Сотрудники" at bounding box center [419, 30] width 87 height 19
click at [419, 36] on link "Сотрудники" at bounding box center [419, 30] width 87 height 19
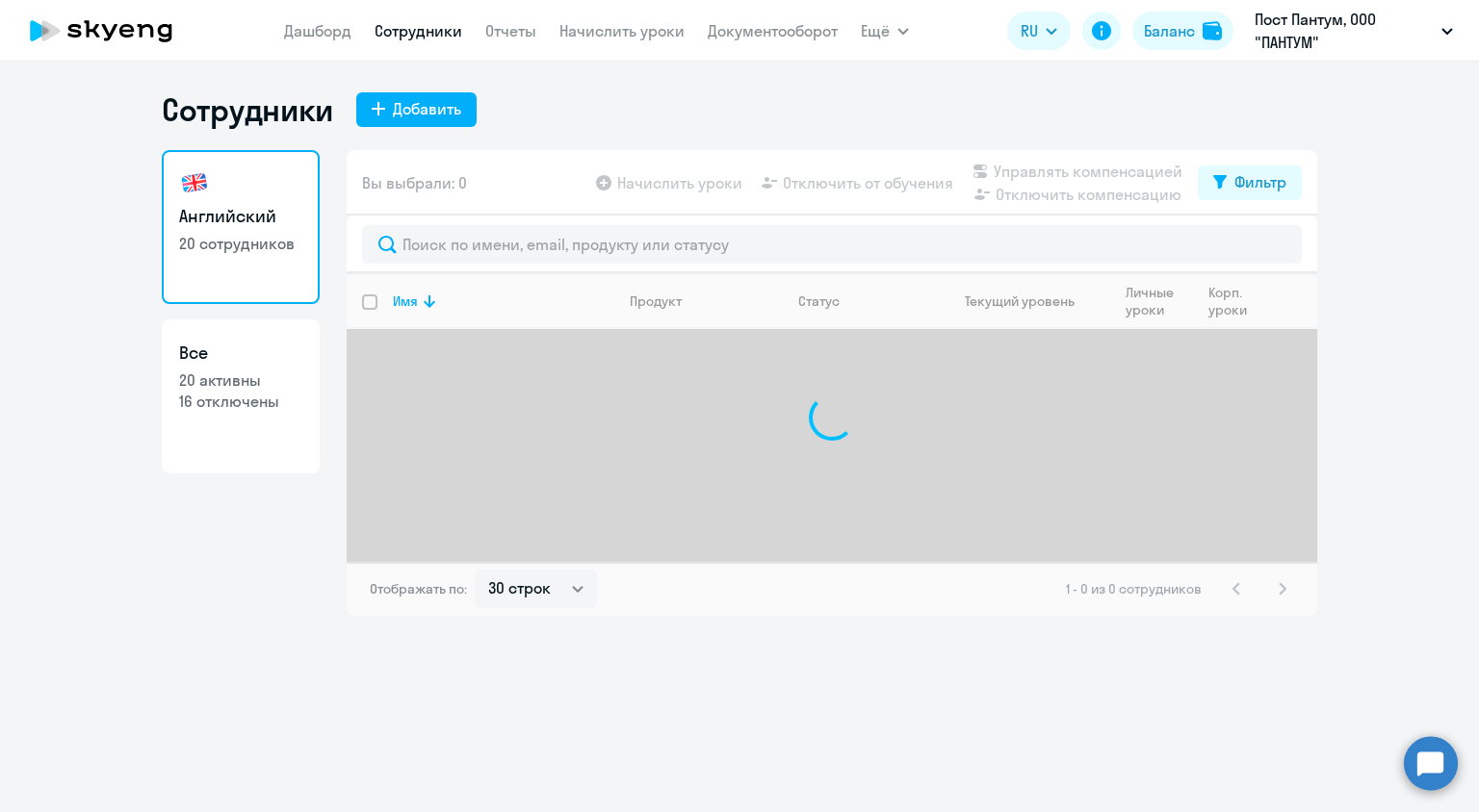
select select "30"
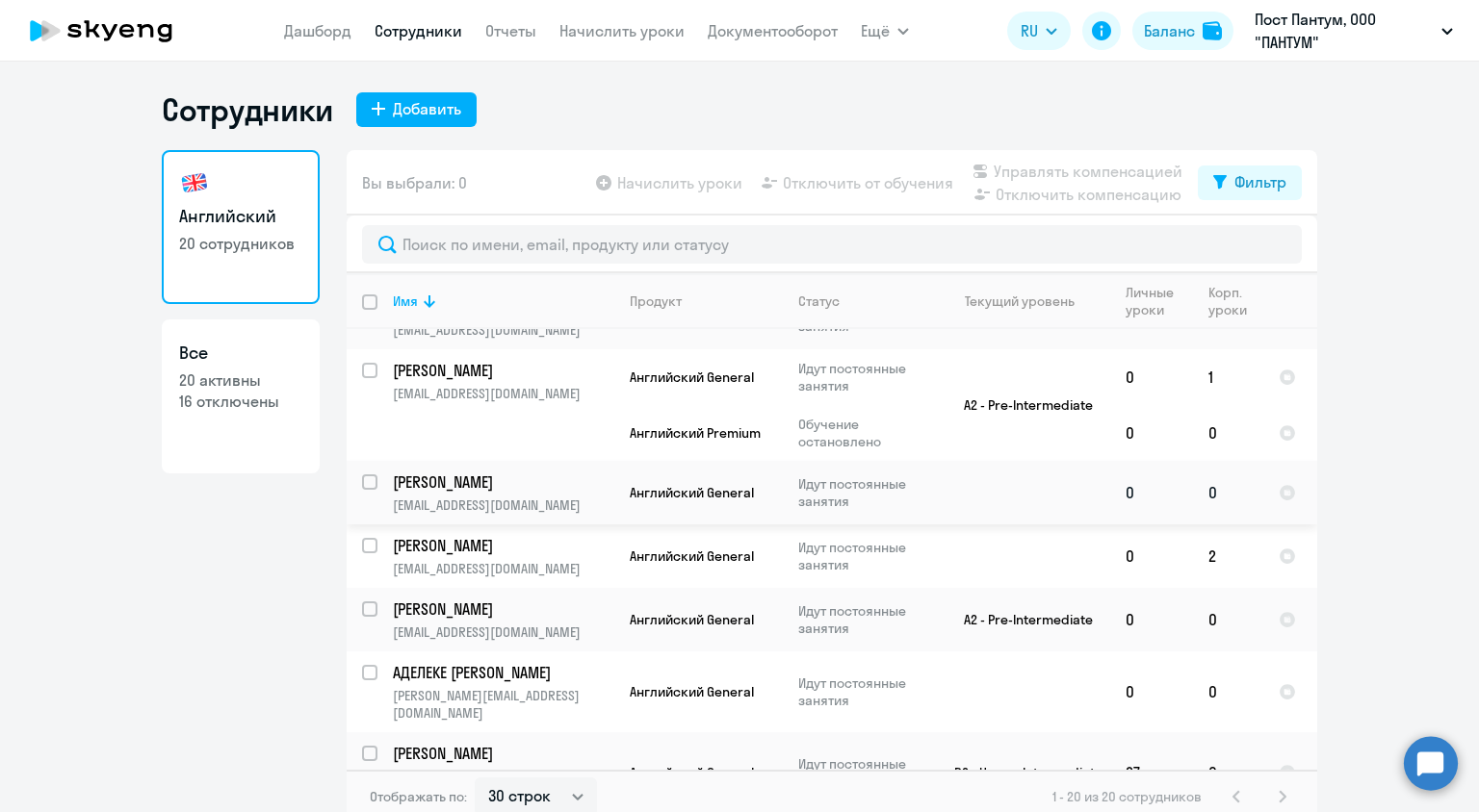
scroll to position [12, 0]
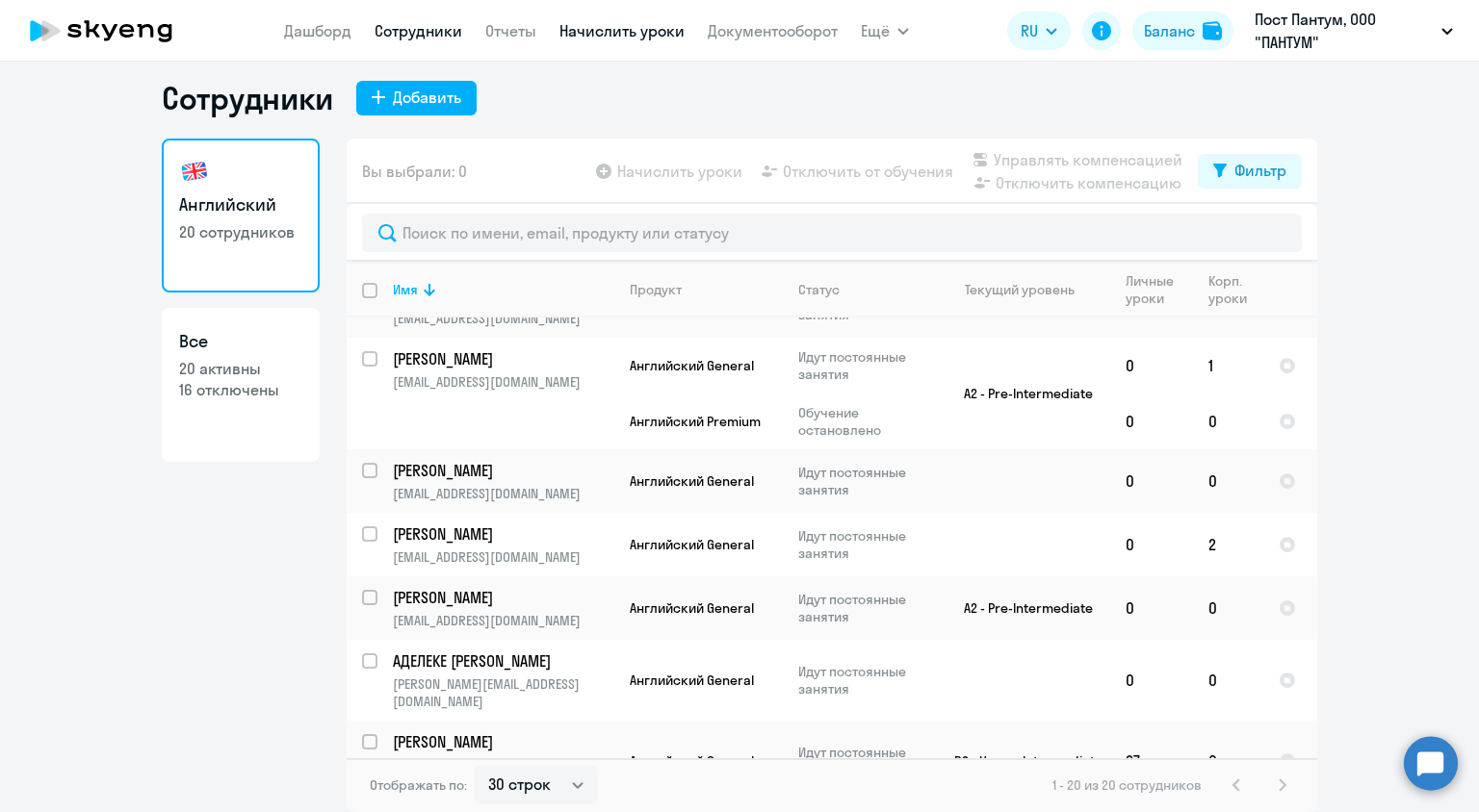
click at [640, 37] on link "Начислить уроки" at bounding box center [622, 30] width 125 height 19
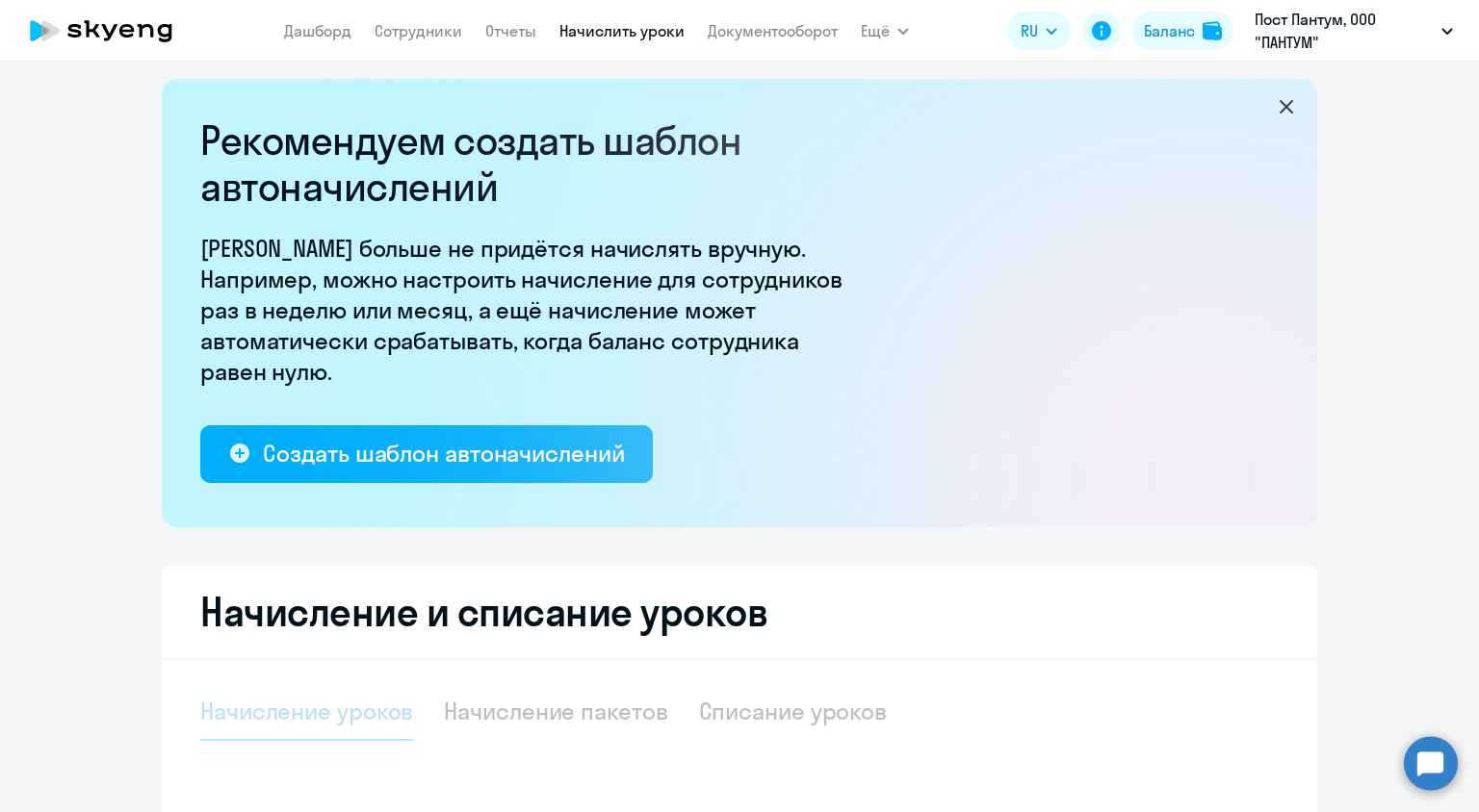
select select "10"
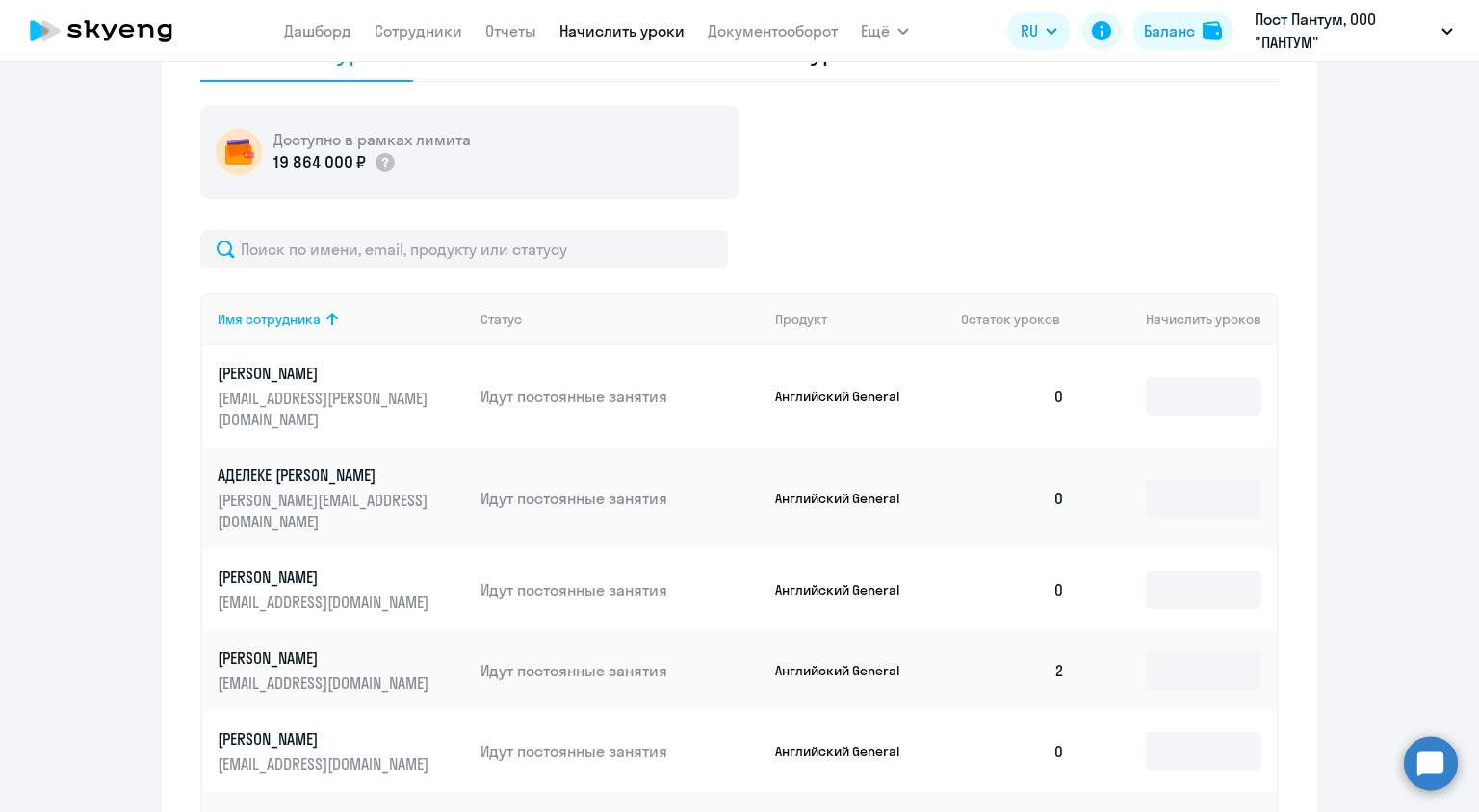
scroll to position [685, 0]
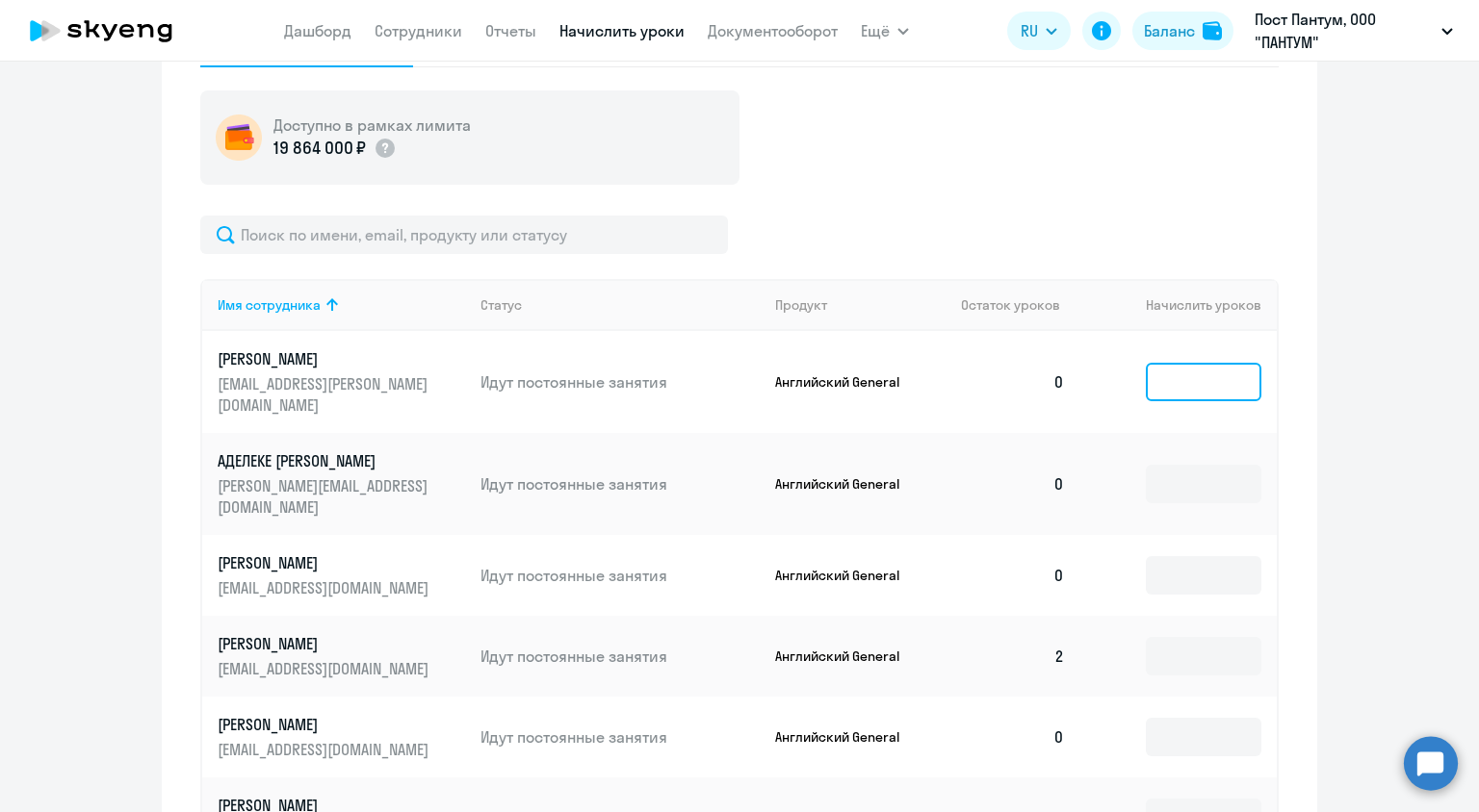
click at [1188, 370] on input at bounding box center [1203, 382] width 115 height 39
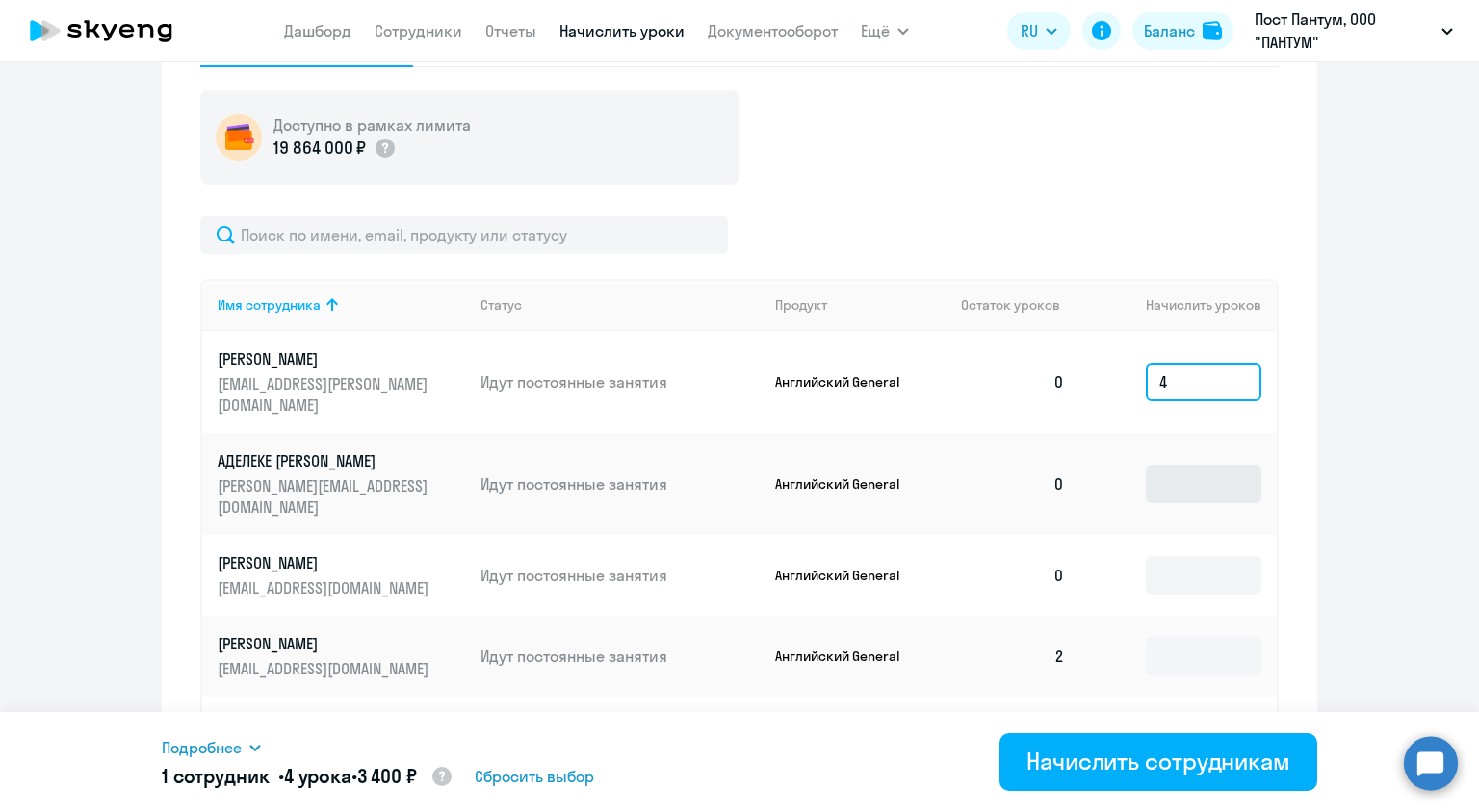
type input "4"
click at [1223, 465] on input at bounding box center [1203, 484] width 115 height 39
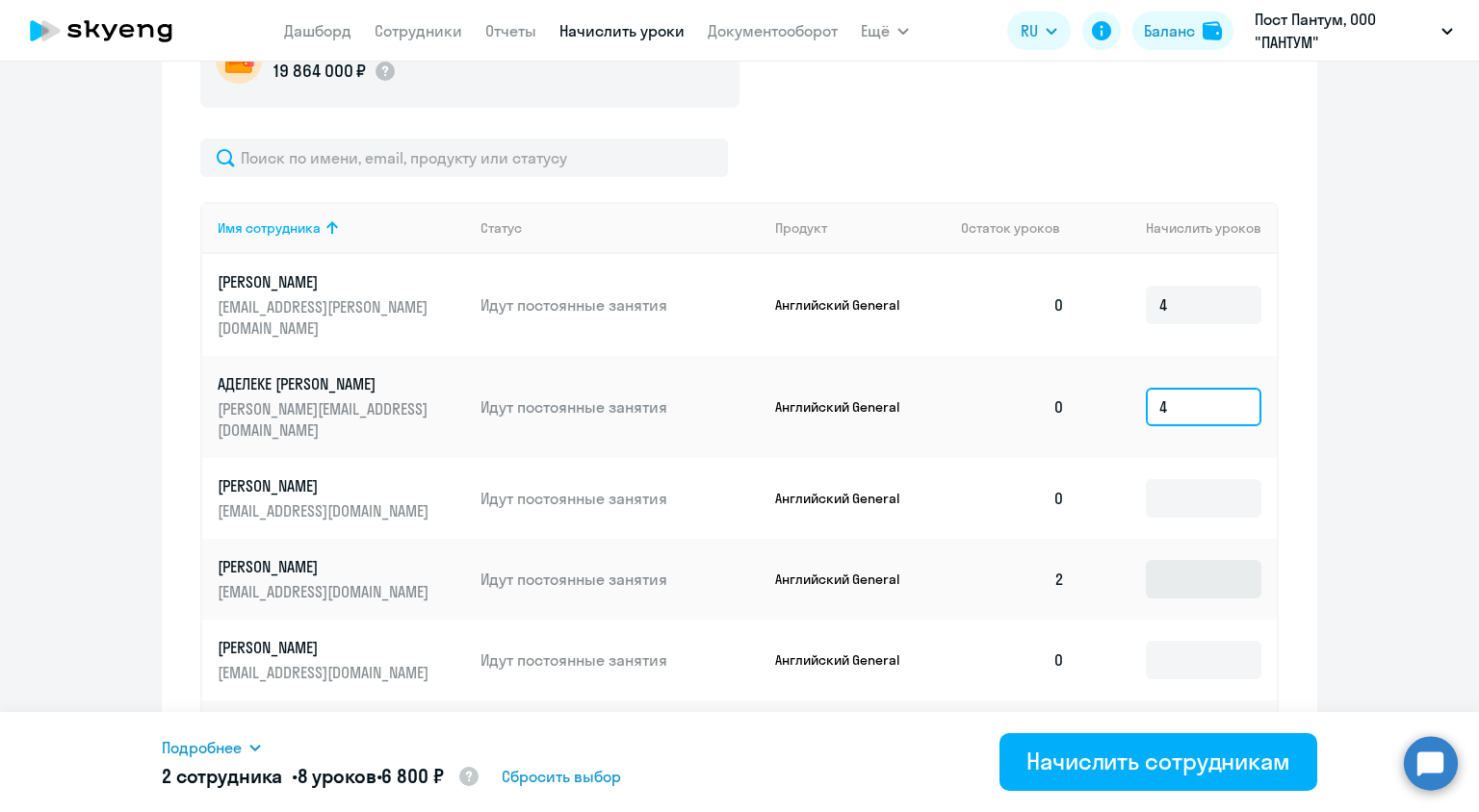
scroll to position [781, 0]
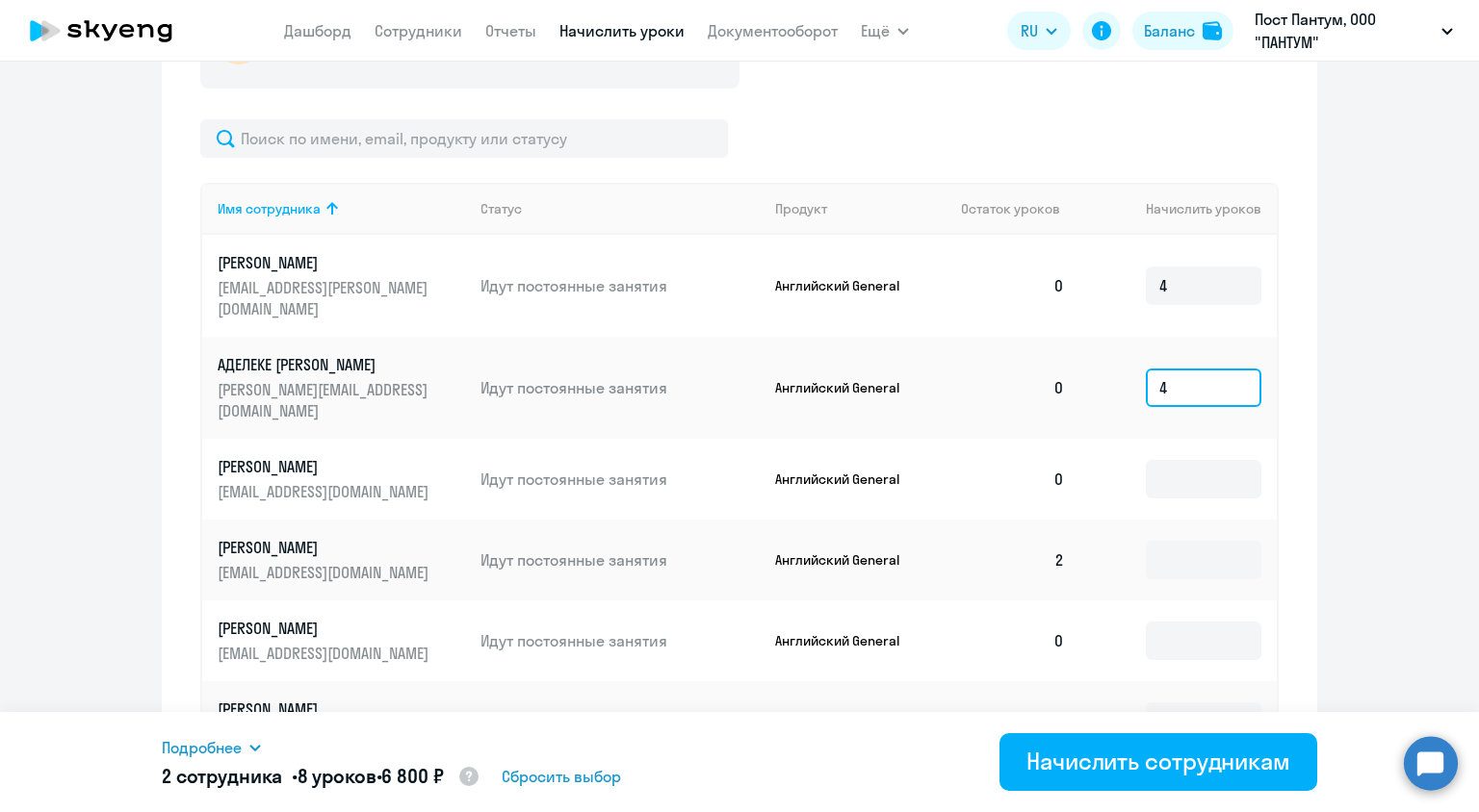
type input "4"
click at [1260, 439] on td at bounding box center [1178, 480] width 196 height 81
click at [1234, 460] on input at bounding box center [1203, 479] width 115 height 39
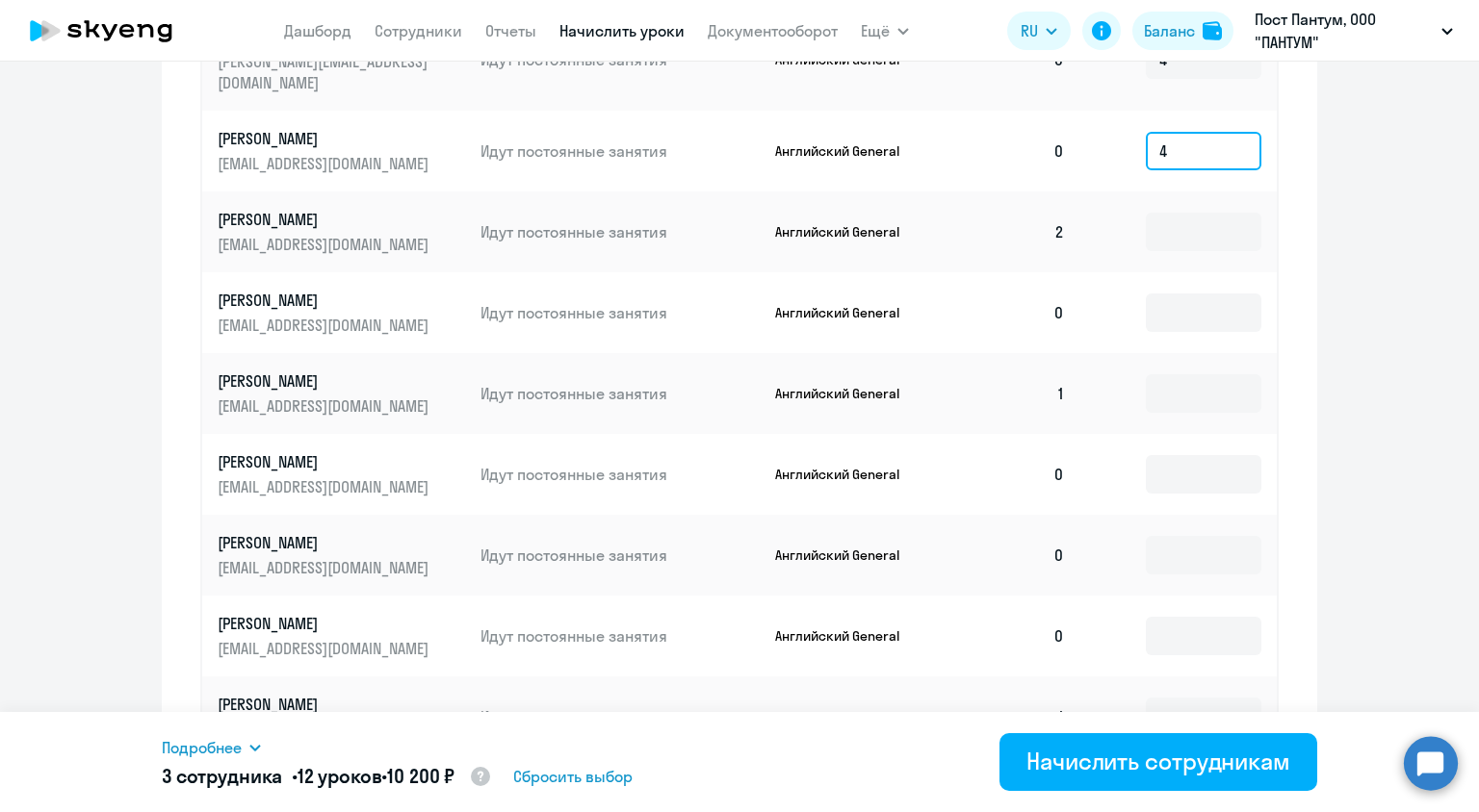
scroll to position [1167, 0]
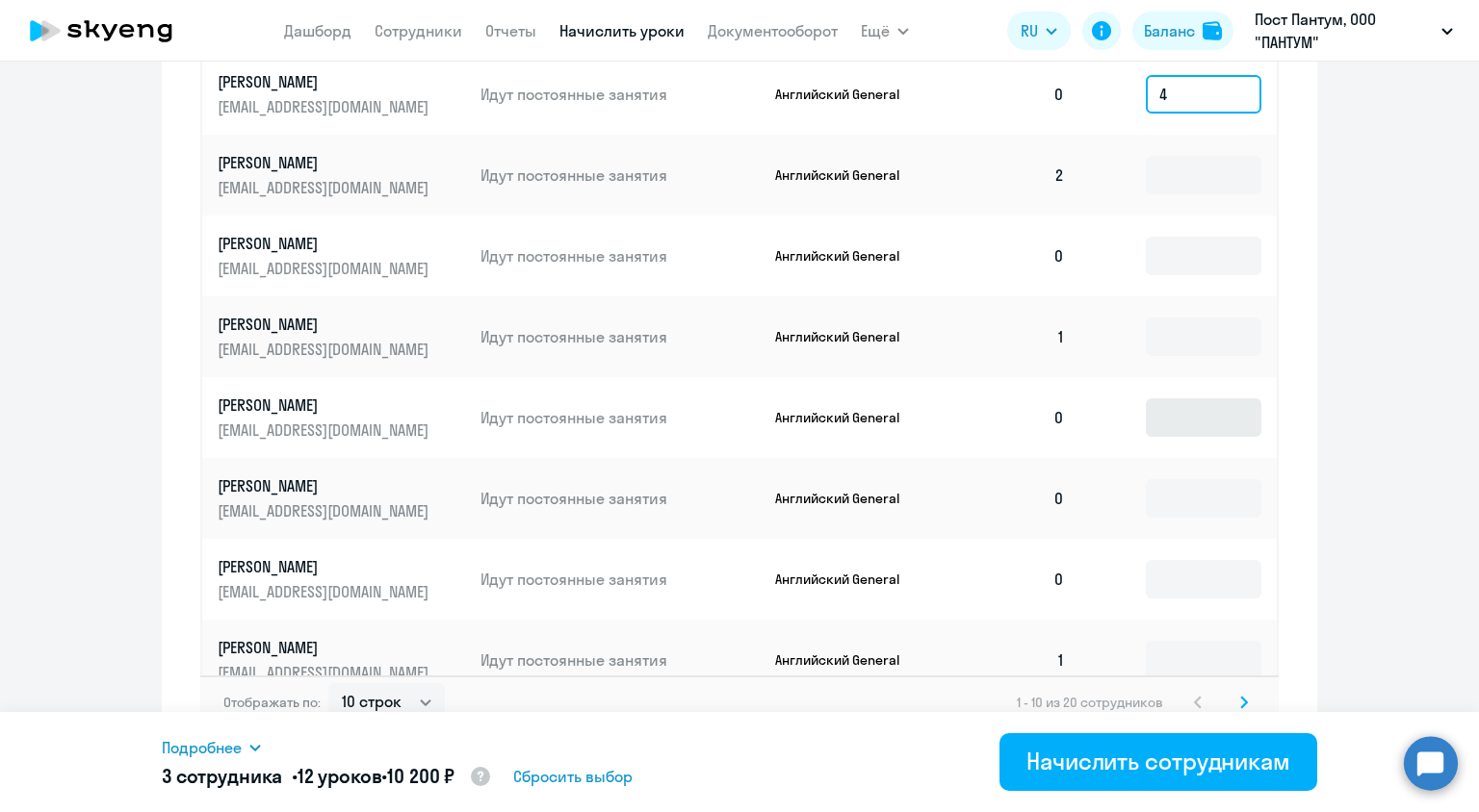
type input "4"
click at [1198, 399] on input at bounding box center [1203, 417] width 115 height 39
type input "4"
click at [1241, 697] on icon at bounding box center [1244, 702] width 6 height 11
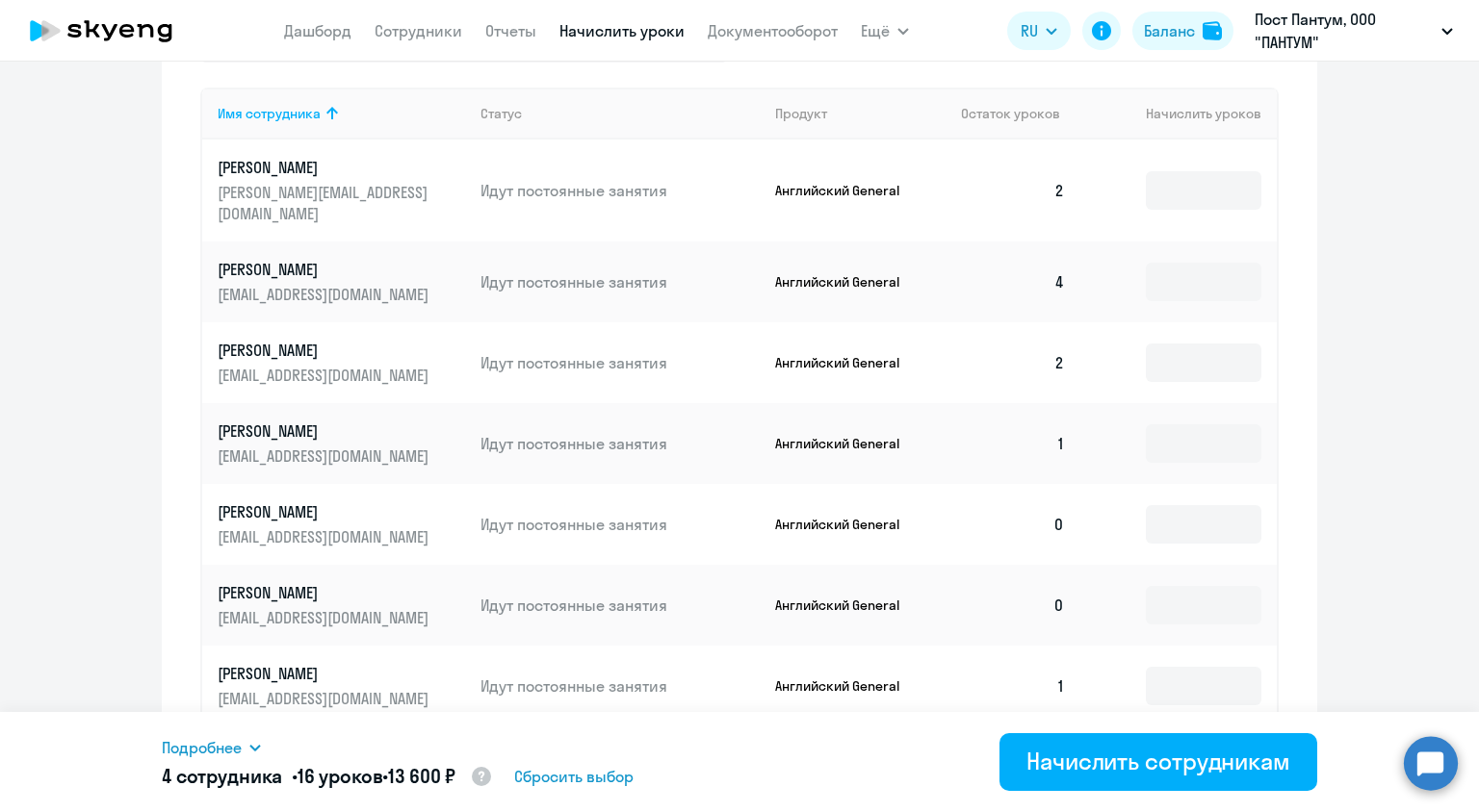
scroll to position [877, 0]
click at [1222, 520] on input at bounding box center [1203, 523] width 115 height 39
type input "4"
click at [1209, 585] on input at bounding box center [1203, 604] width 115 height 39
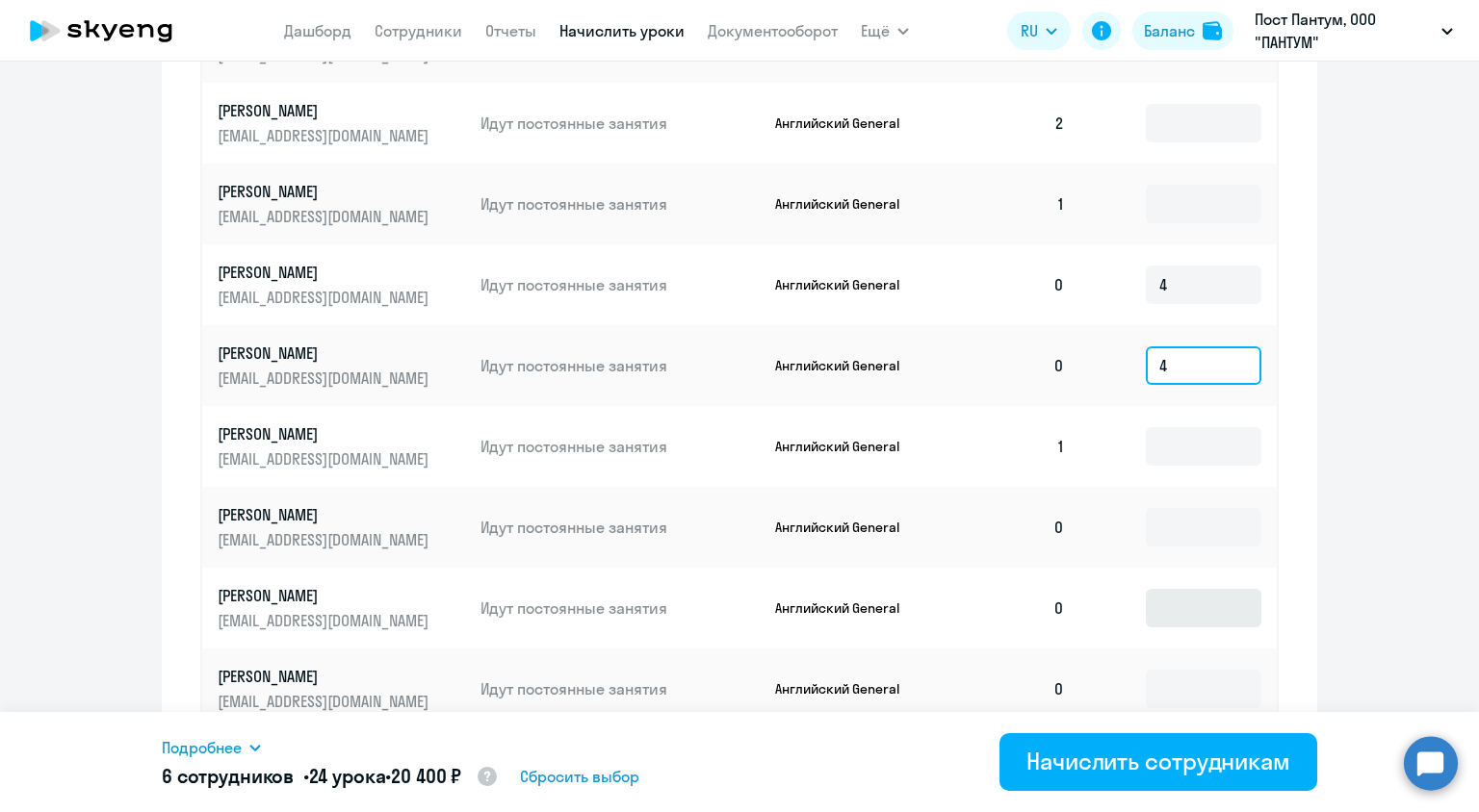
scroll to position [1167, 0]
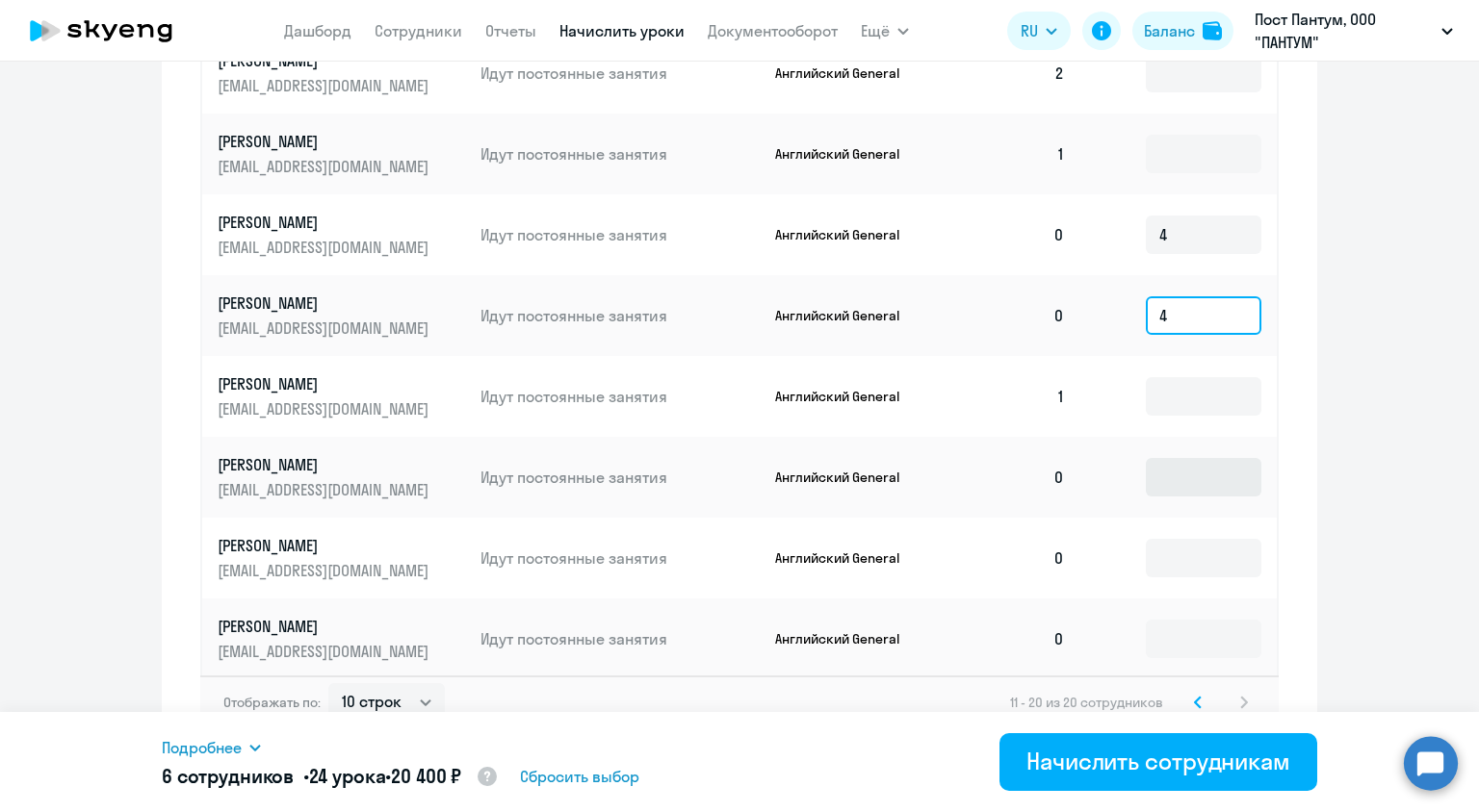
type input "4"
click at [1210, 458] on input at bounding box center [1203, 477] width 115 height 39
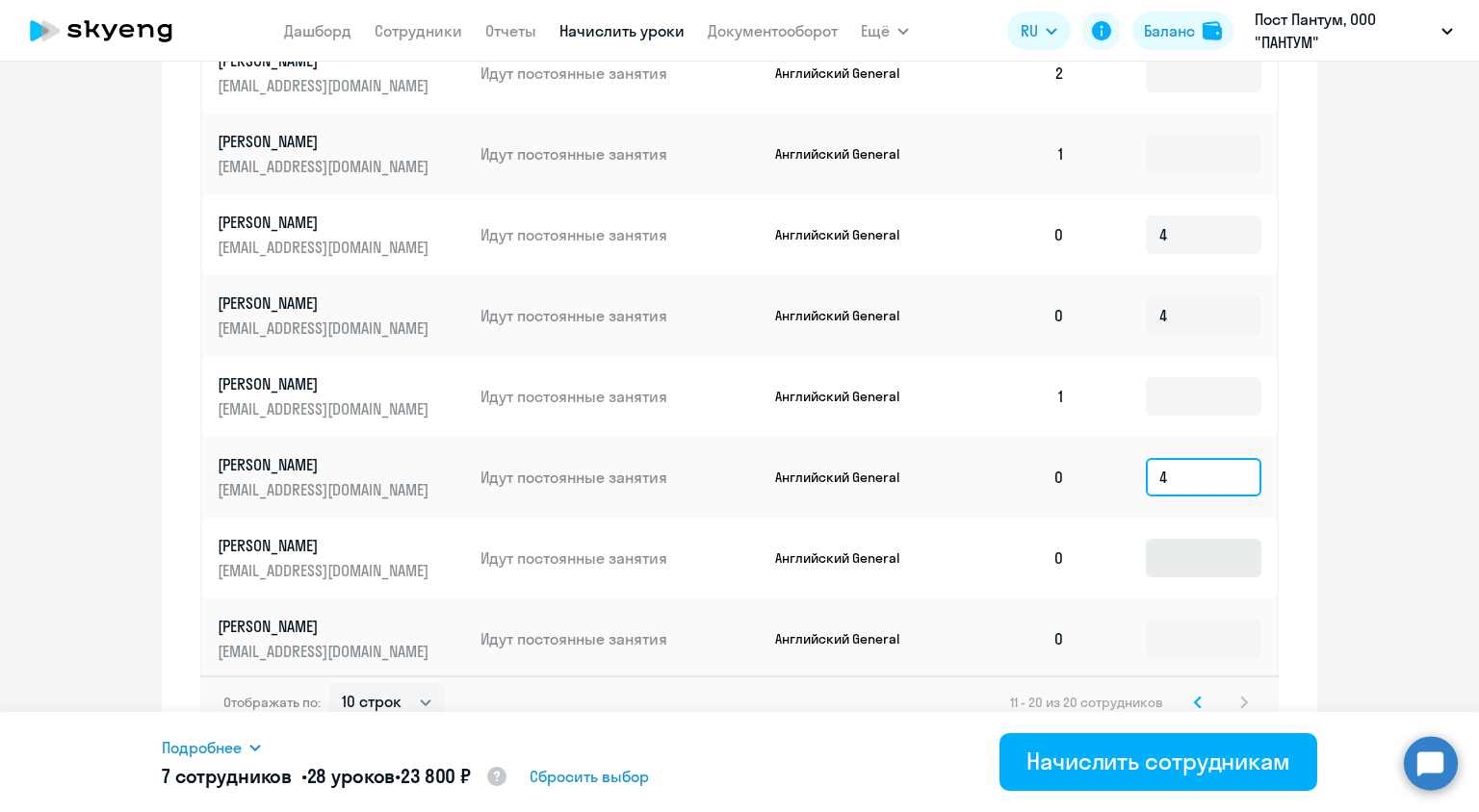
type input "4"
click at [1187, 548] on input at bounding box center [1203, 558] width 115 height 39
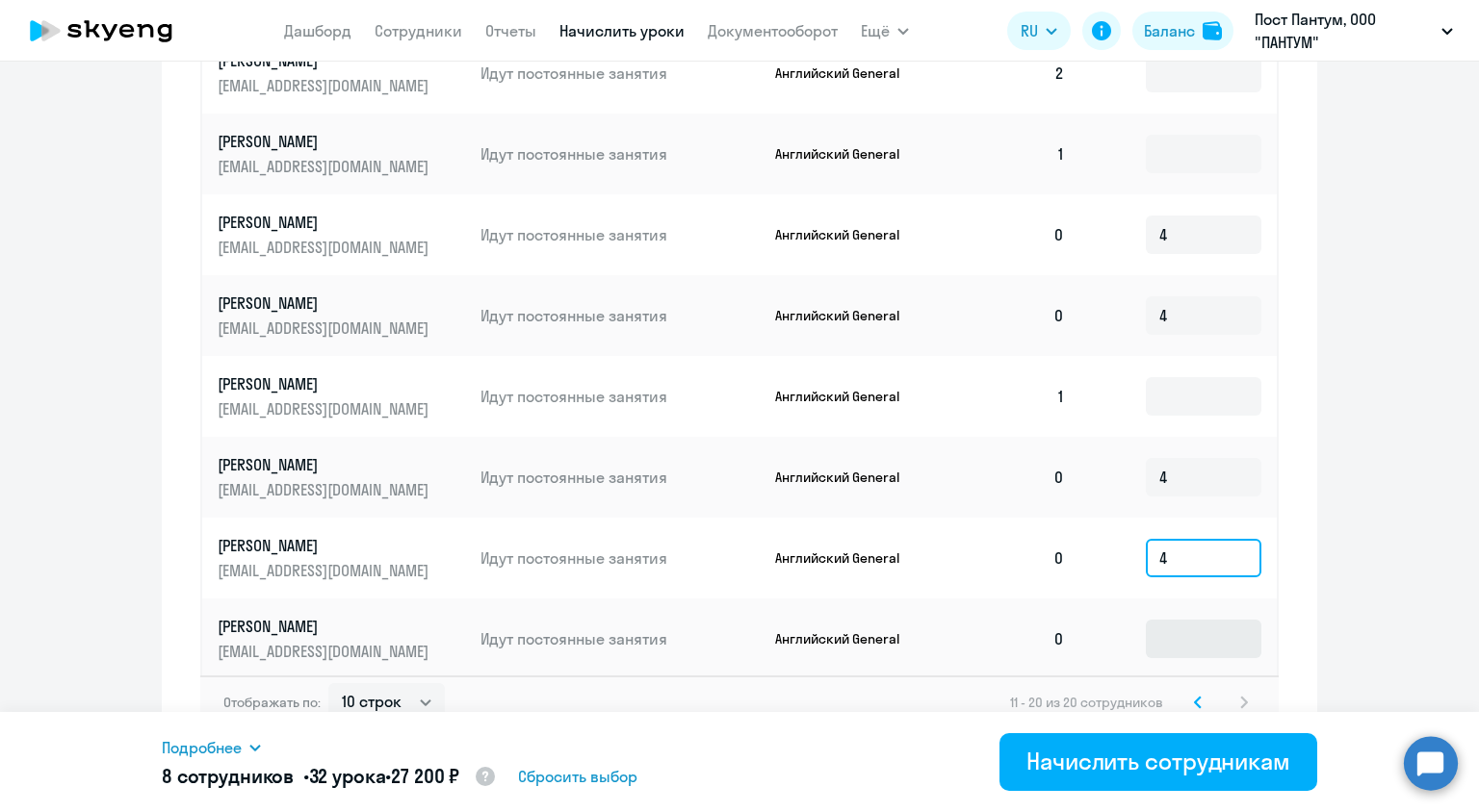
type input "4"
click at [1185, 621] on input at bounding box center [1203, 638] width 115 height 39
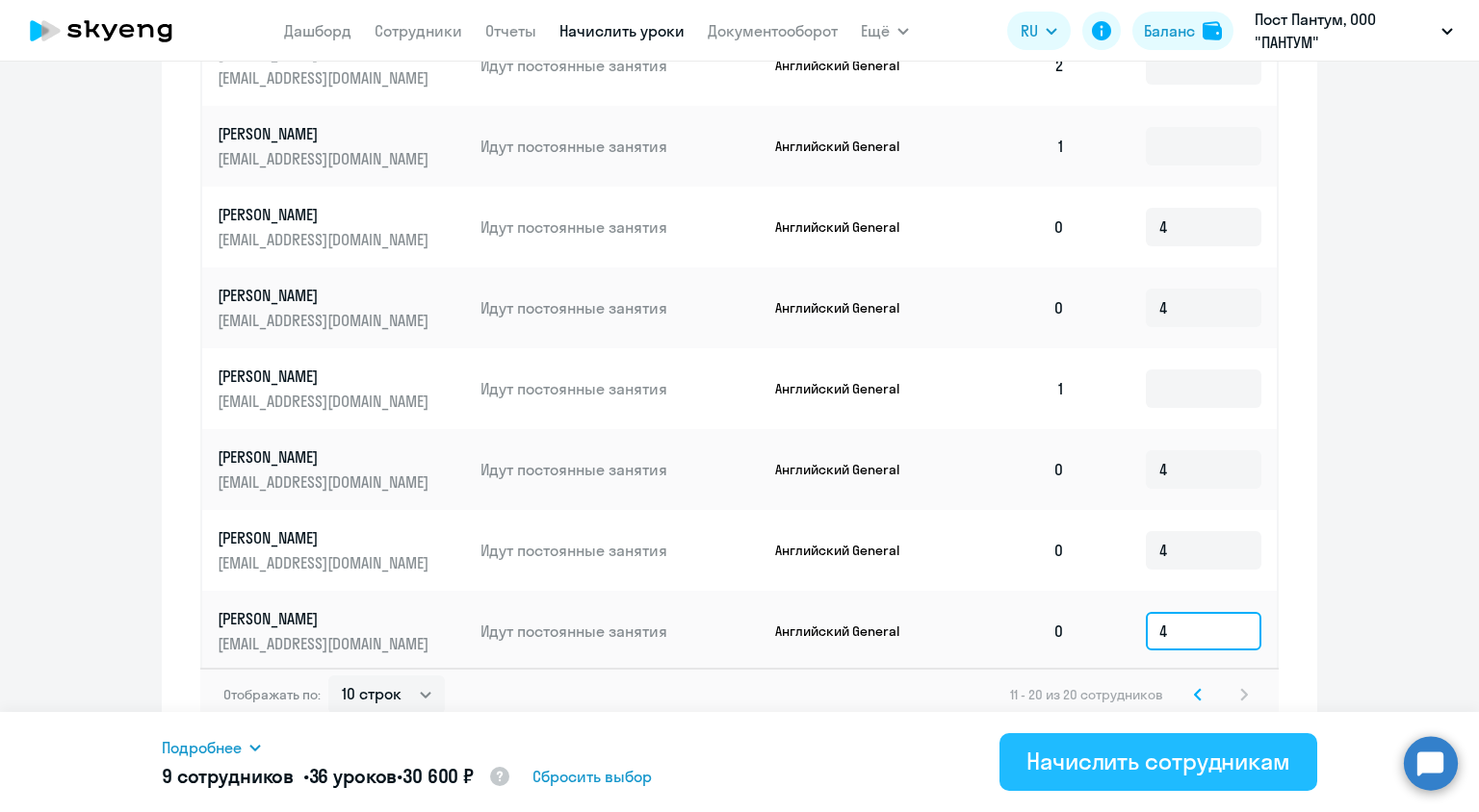
type input "4"
click at [1196, 752] on div "Начислить сотрудникам" at bounding box center [1159, 760] width 264 height 31
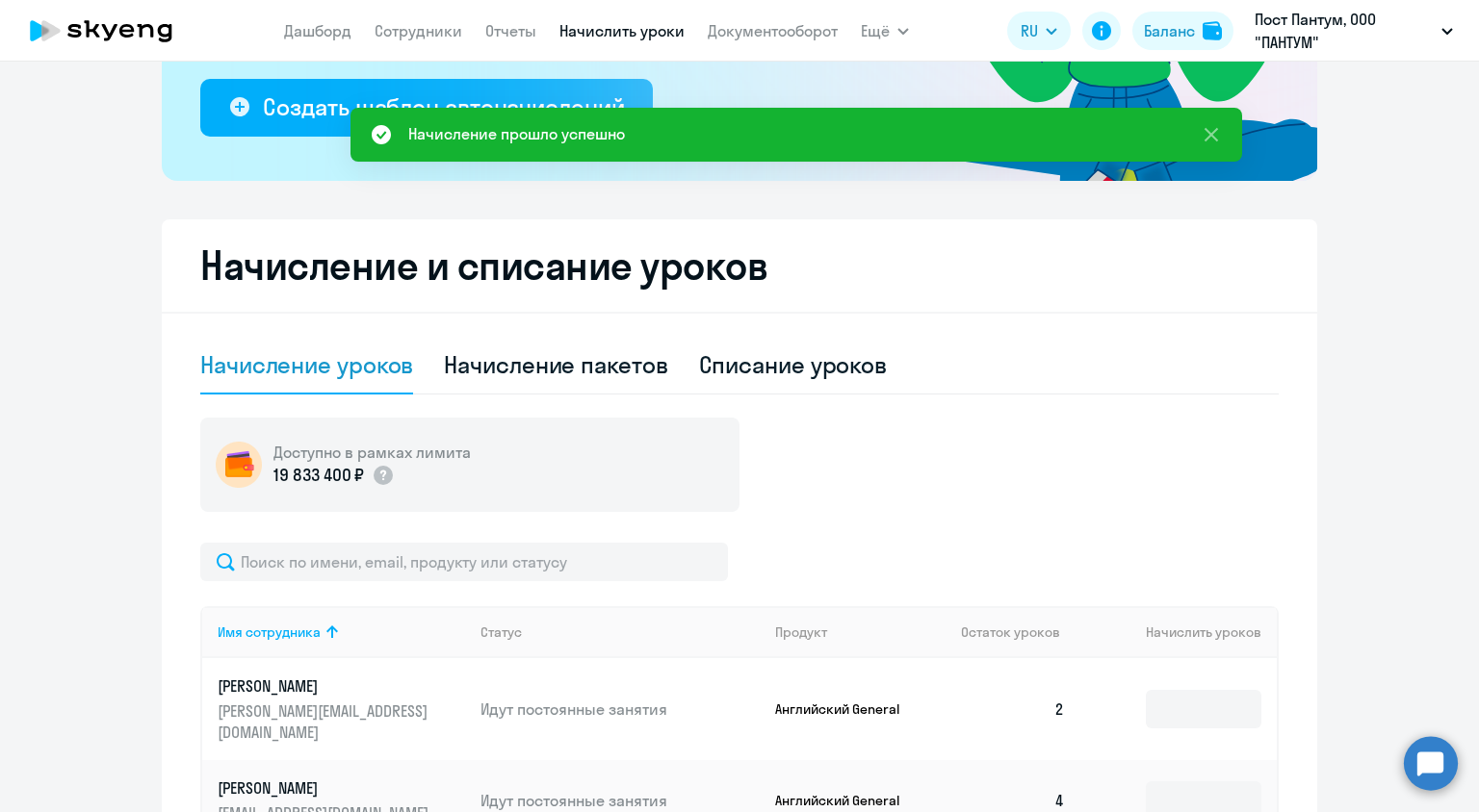
scroll to position [0, 0]
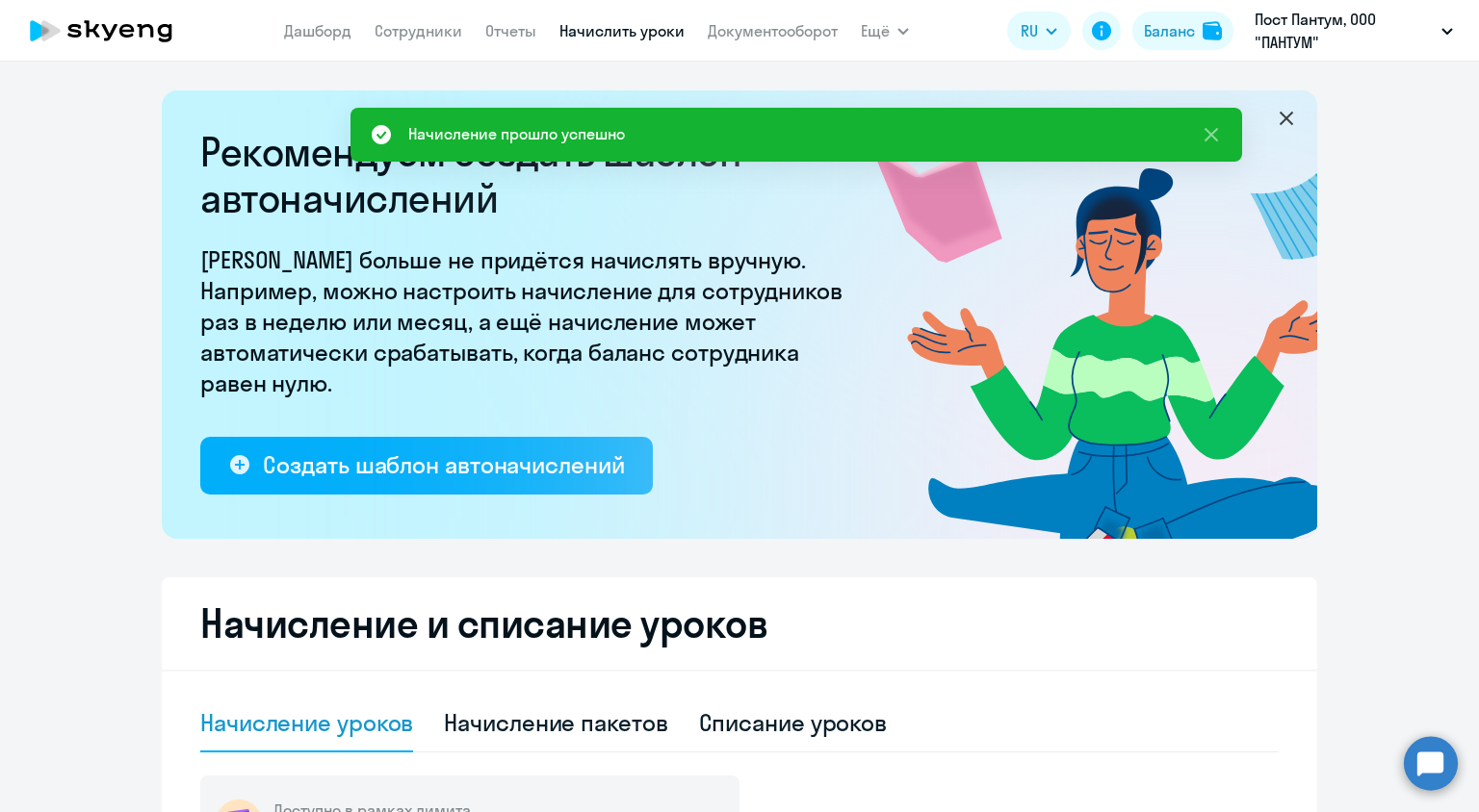
click at [386, 19] on app-menu-item-link "Сотрудники" at bounding box center [419, 31] width 87 height 24
click at [405, 26] on link "Сотрудники" at bounding box center [419, 30] width 87 height 19
select select "30"
